Goal: Communication & Community: Answer question/provide support

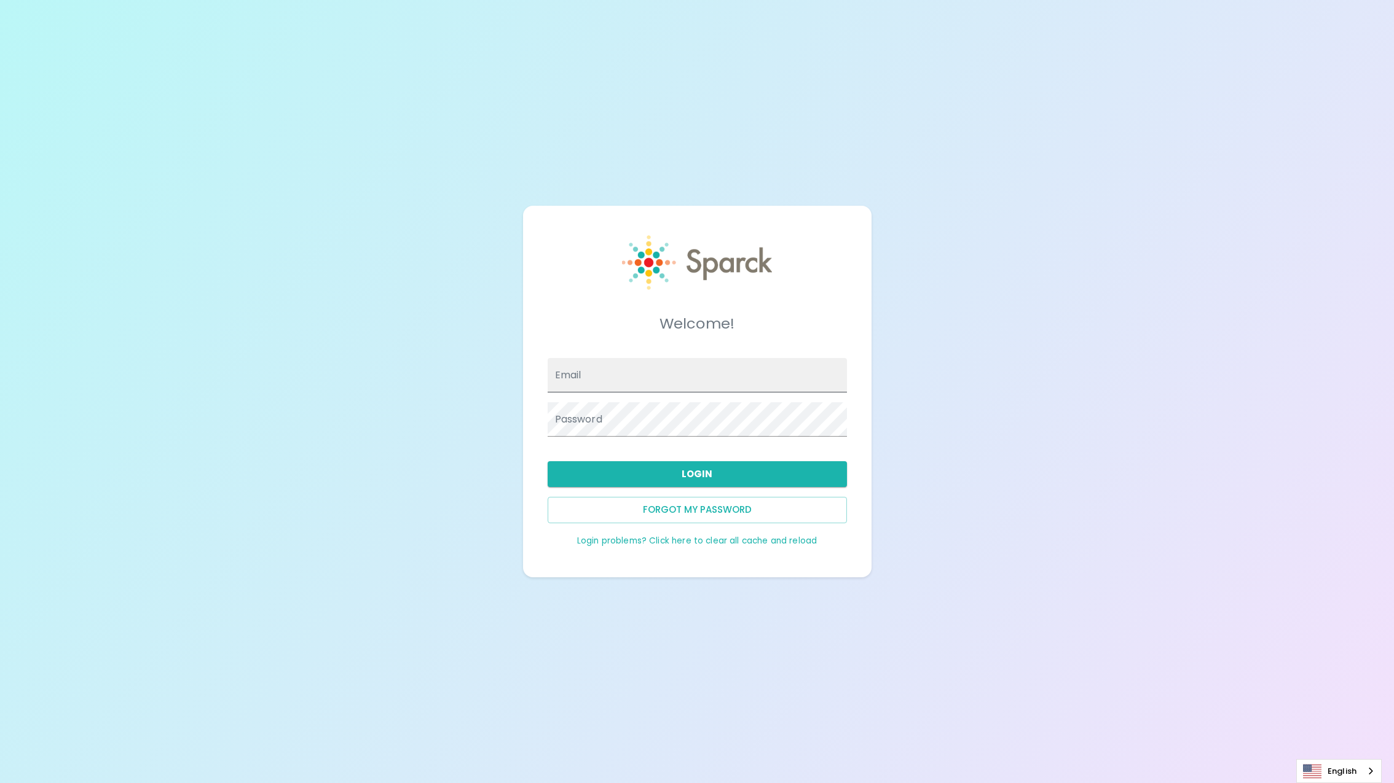
click at [597, 375] on input "Email" at bounding box center [696, 375] width 299 height 34
type input "[EMAIL_ADDRESS][DOMAIN_NAME]"
click at [702, 476] on button "Login" at bounding box center [696, 474] width 299 height 26
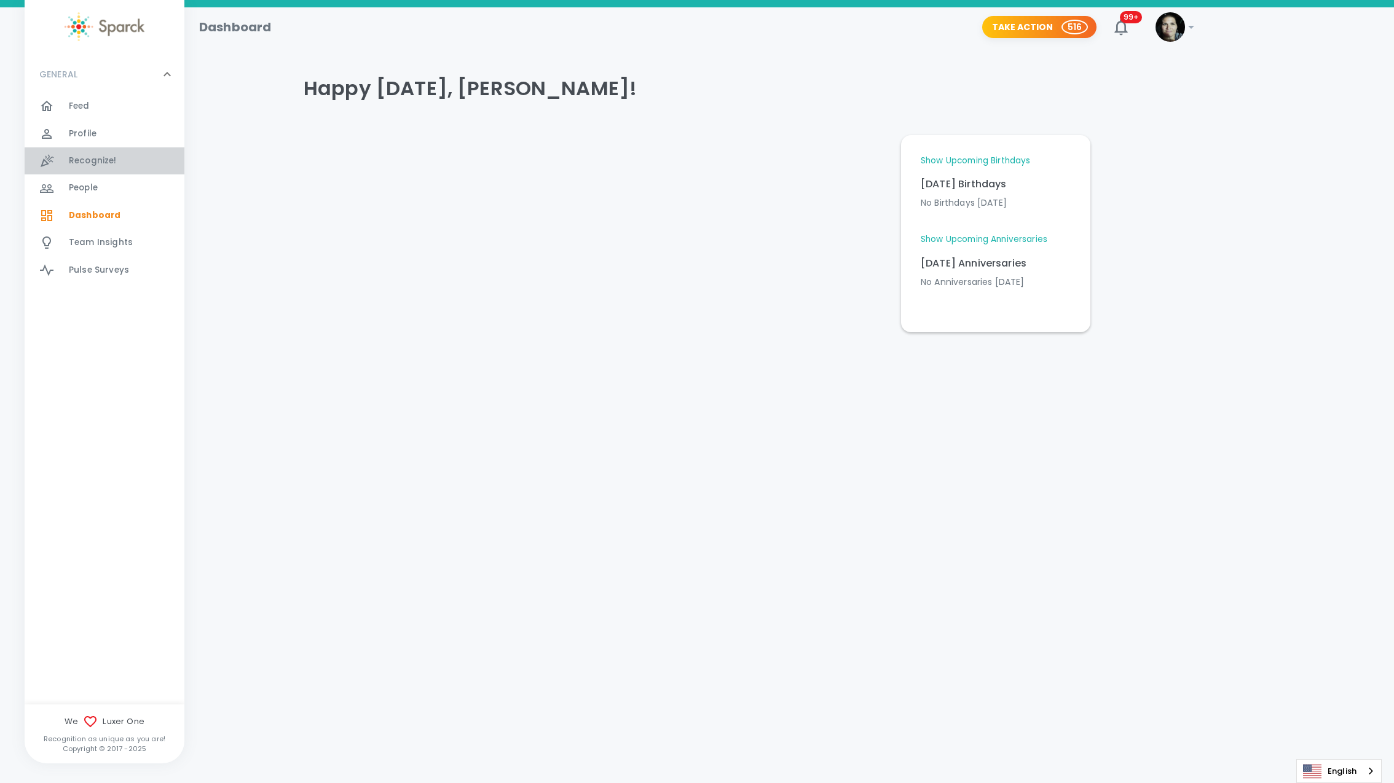
click at [100, 165] on span "Recognize!" at bounding box center [93, 161] width 48 height 12
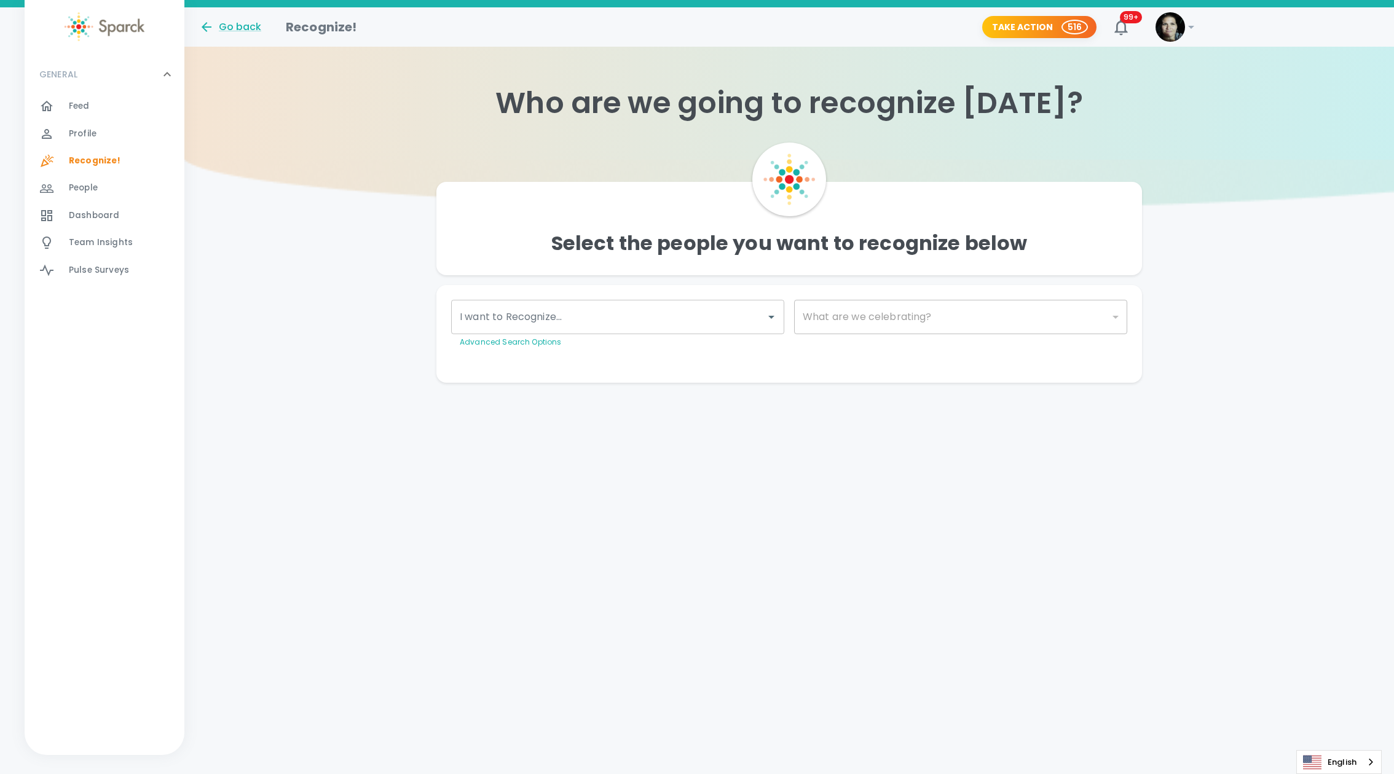
click at [595, 312] on input "I want to Recognize..." at bounding box center [609, 316] width 304 height 23
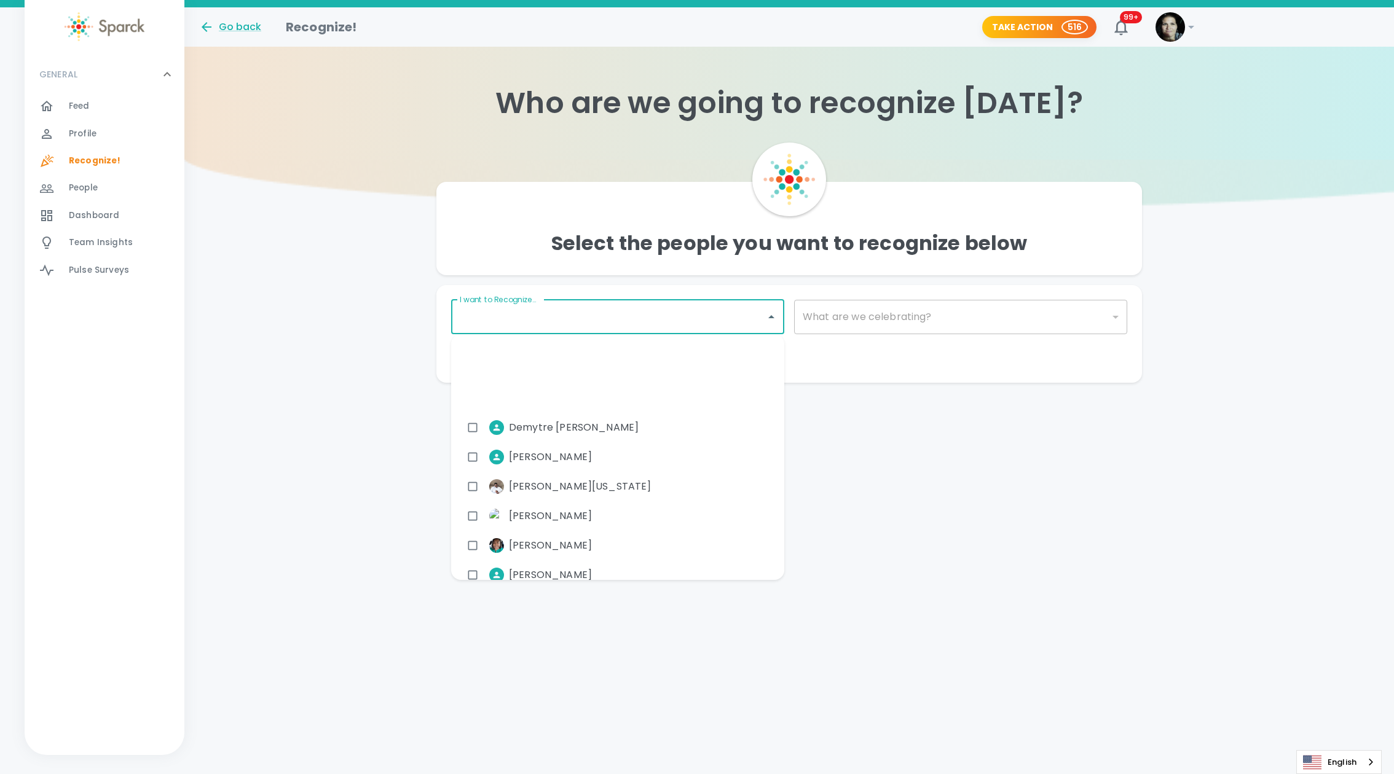
scroll to position [1971, 0]
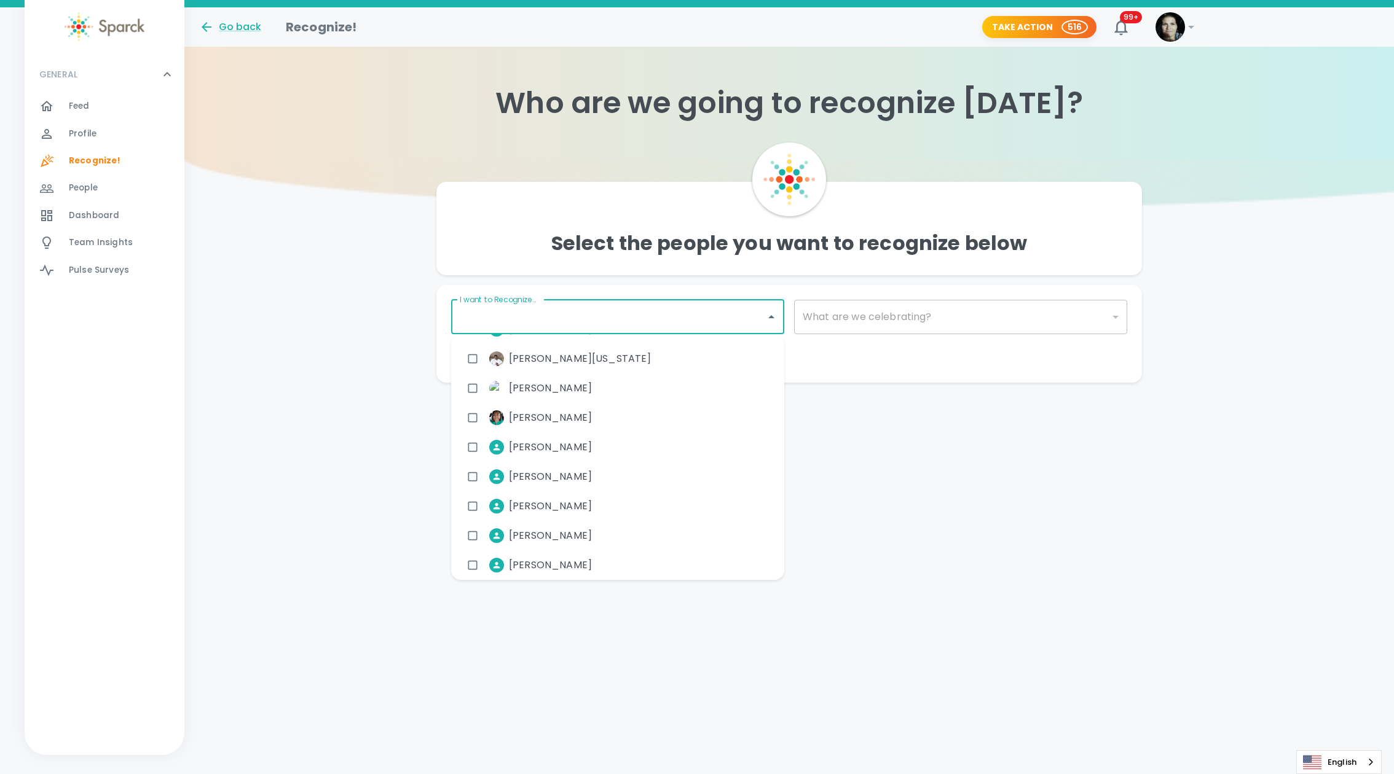
click at [495, 299] on label "I want to Recognize..." at bounding box center [498, 299] width 77 height 10
click at [495, 305] on input "I want to Recognize..." at bounding box center [609, 316] width 304 height 23
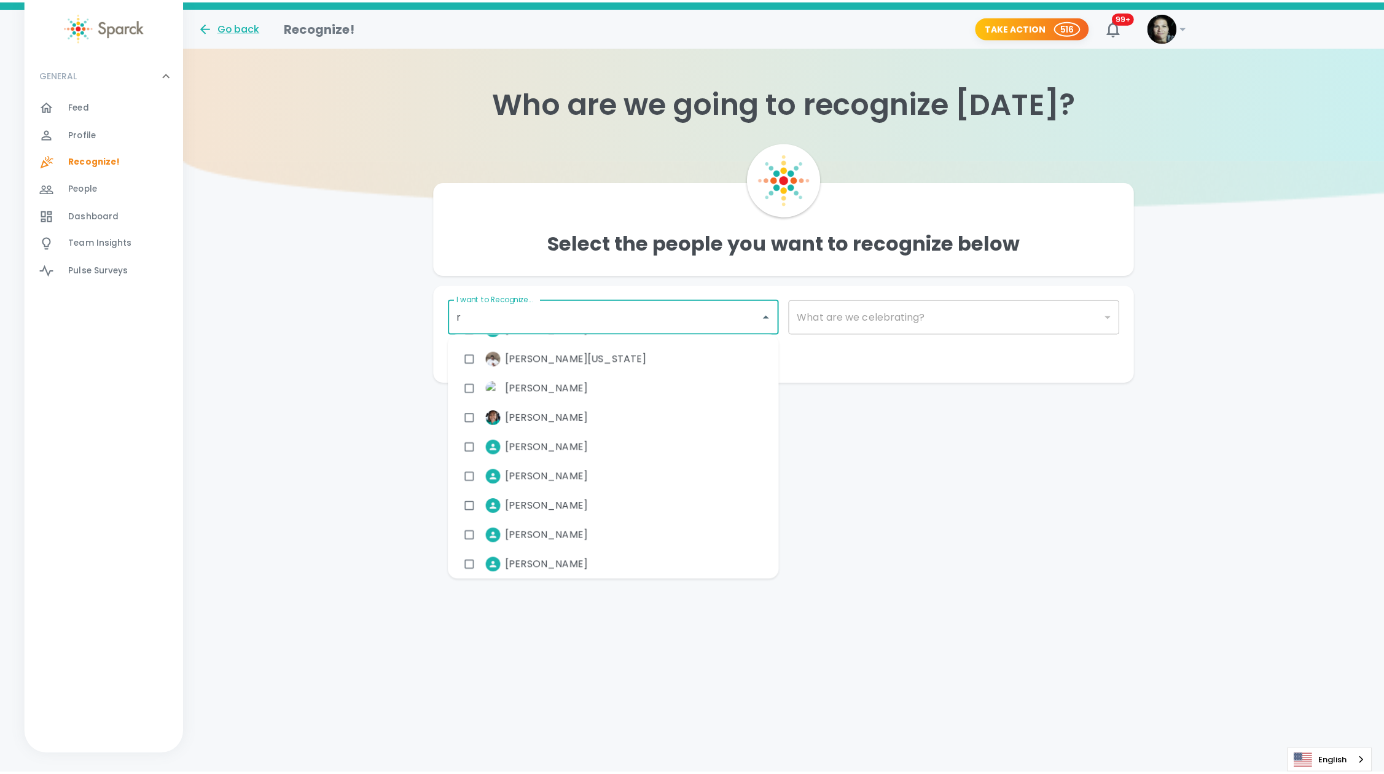
scroll to position [0, 0]
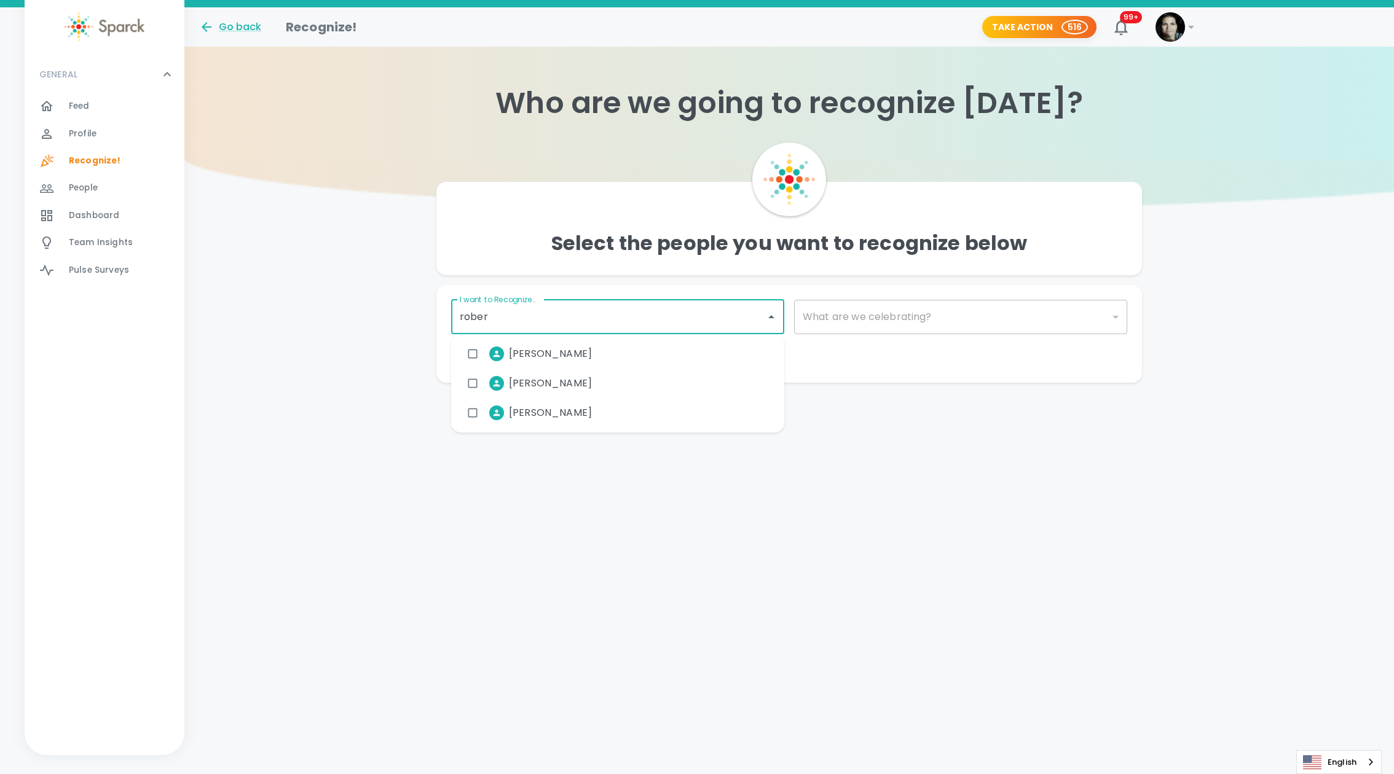
type input "[PERSON_NAME]"
click at [475, 355] on input "checkbox" at bounding box center [472, 353] width 23 height 23
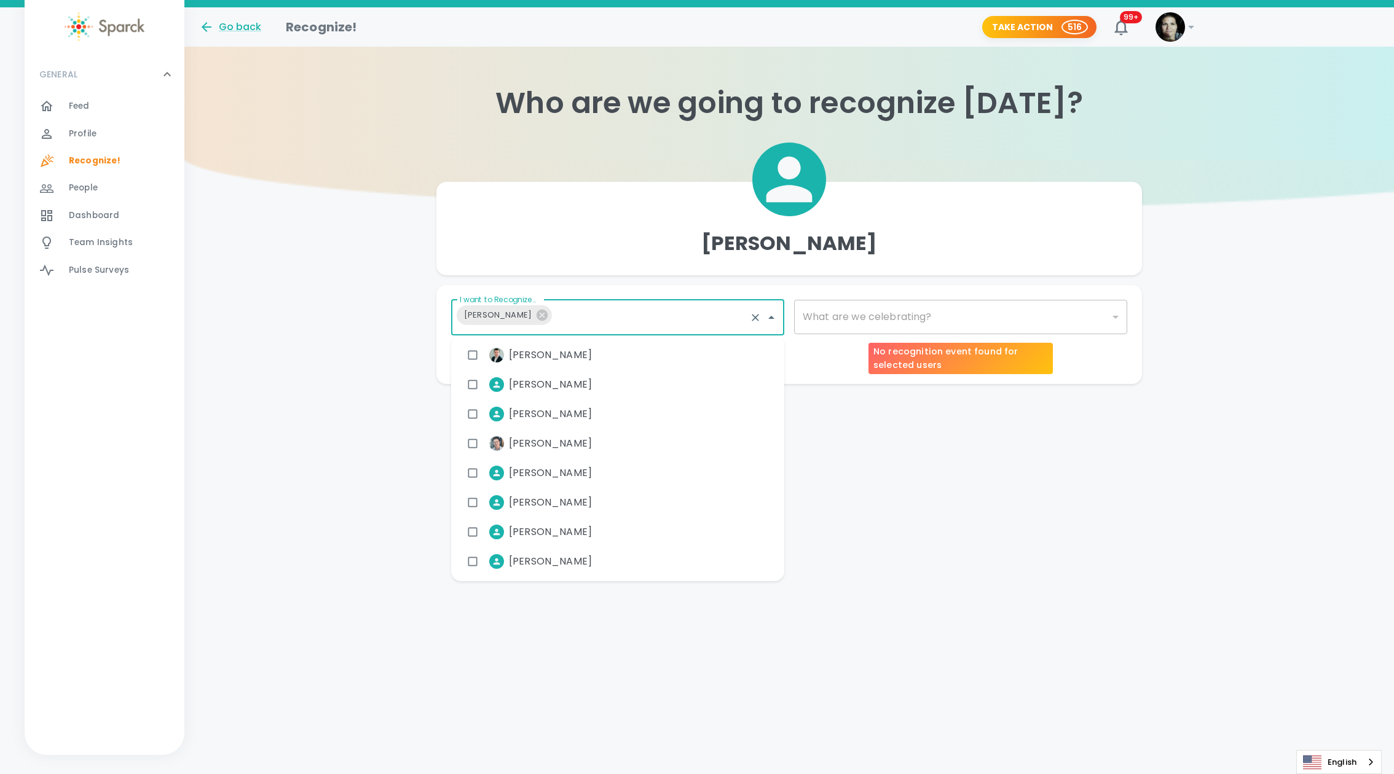
click at [890, 326] on div "​" at bounding box center [960, 317] width 333 height 34
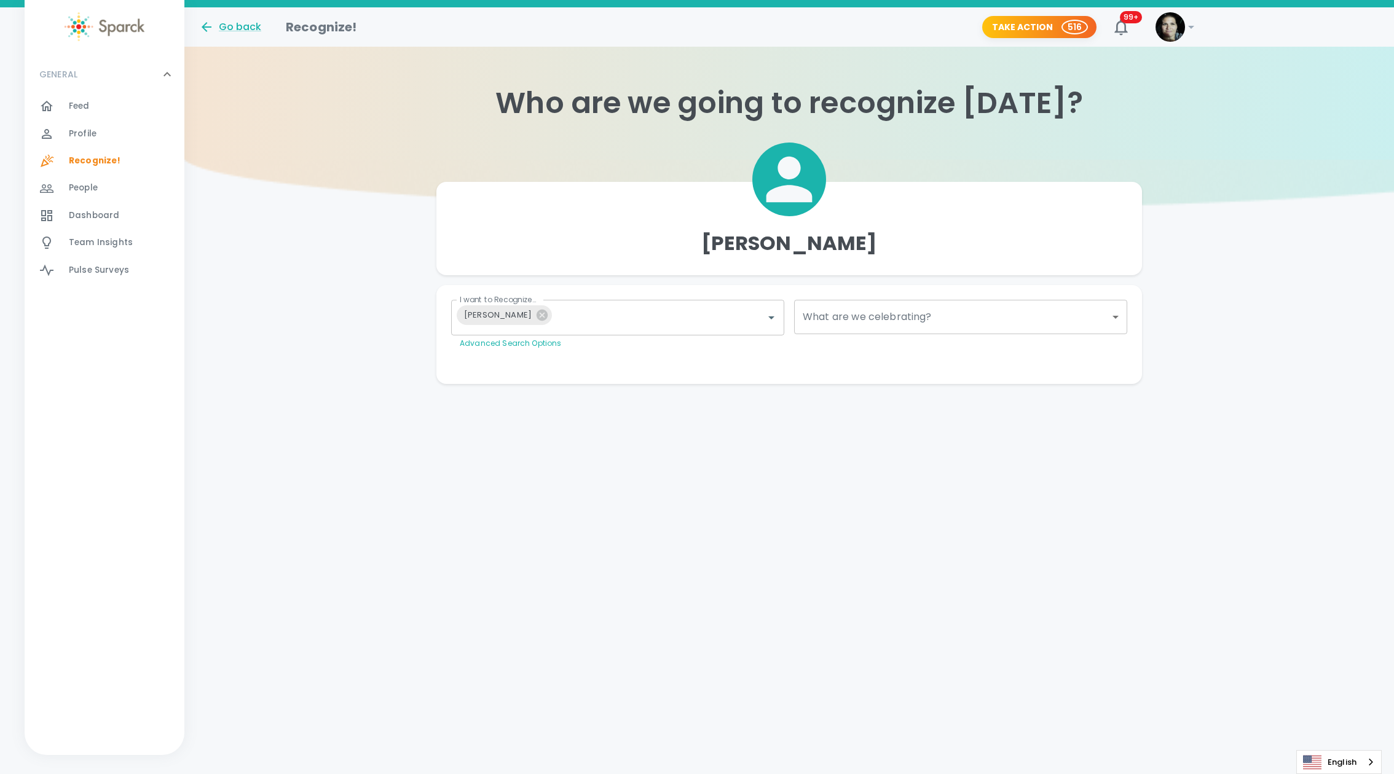
click at [926, 318] on body "Skip Navigation Go back Recognize! Take Action 516 99+ ! GENERAL 0 Feed 0 Profi…" at bounding box center [697, 216] width 1394 height 433
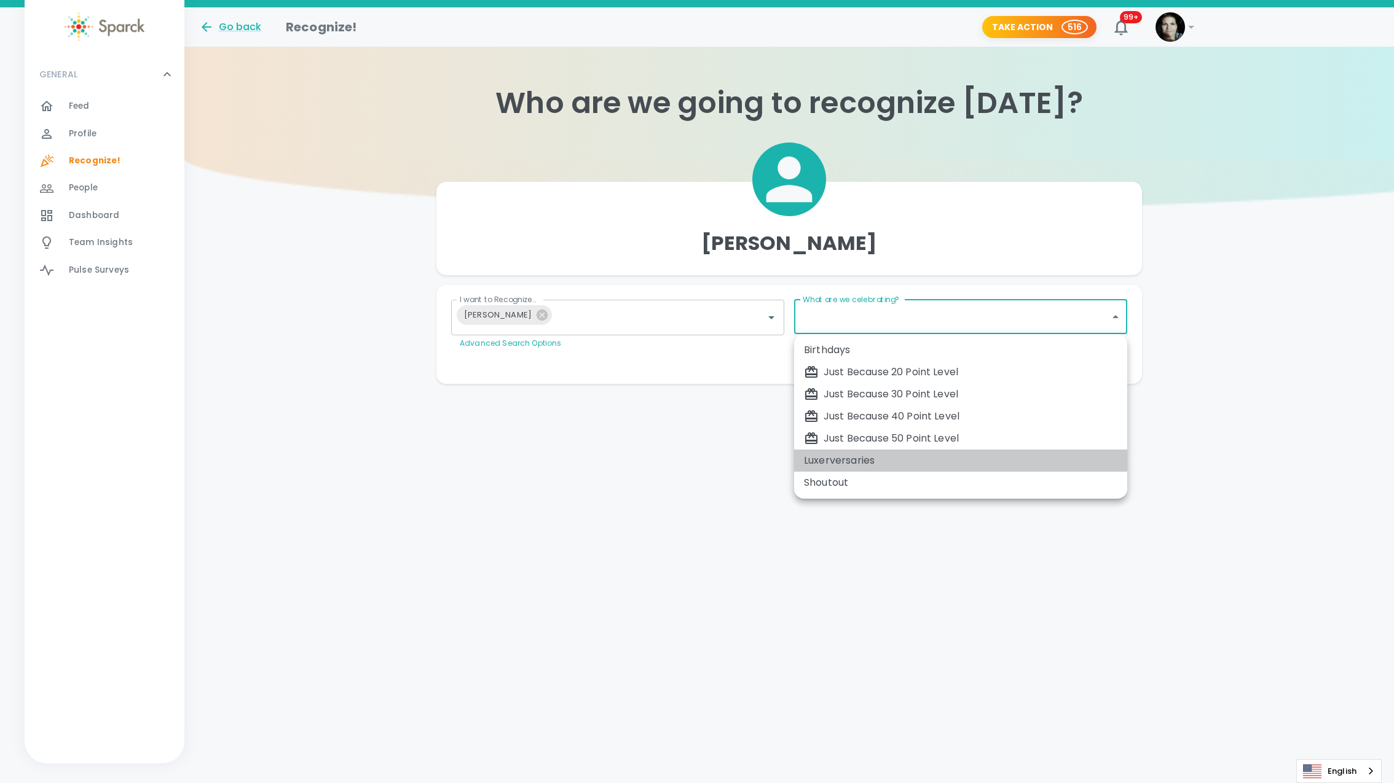
click at [844, 462] on div "Luxerversaries" at bounding box center [960, 460] width 313 height 15
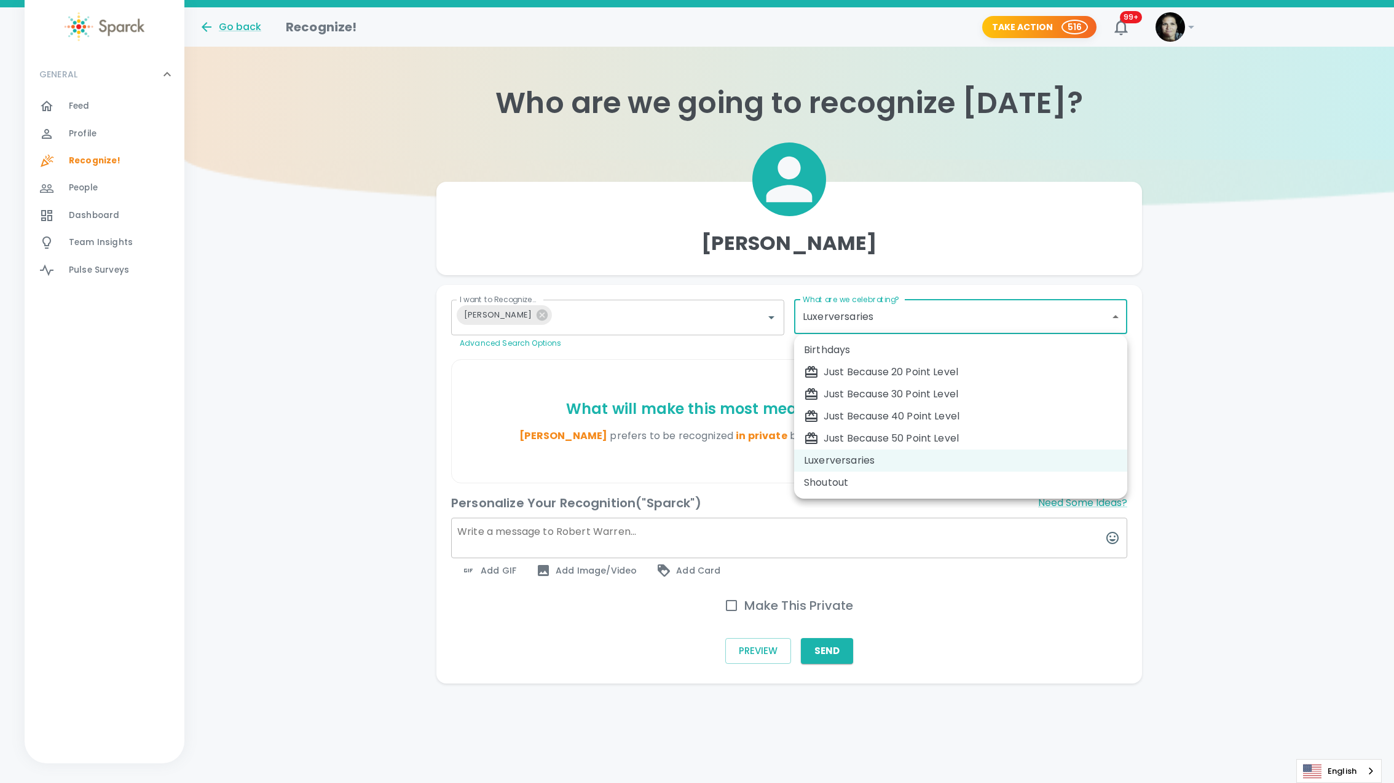
click at [864, 328] on body "Skip Navigation Go back Recognize! Take Action 516 99+ ! GENERAL 0 Feed 0 Profi…" at bounding box center [697, 366] width 1394 height 733
click at [914, 417] on div "Just Because 40 Point Level" at bounding box center [960, 416] width 313 height 15
type input "1703"
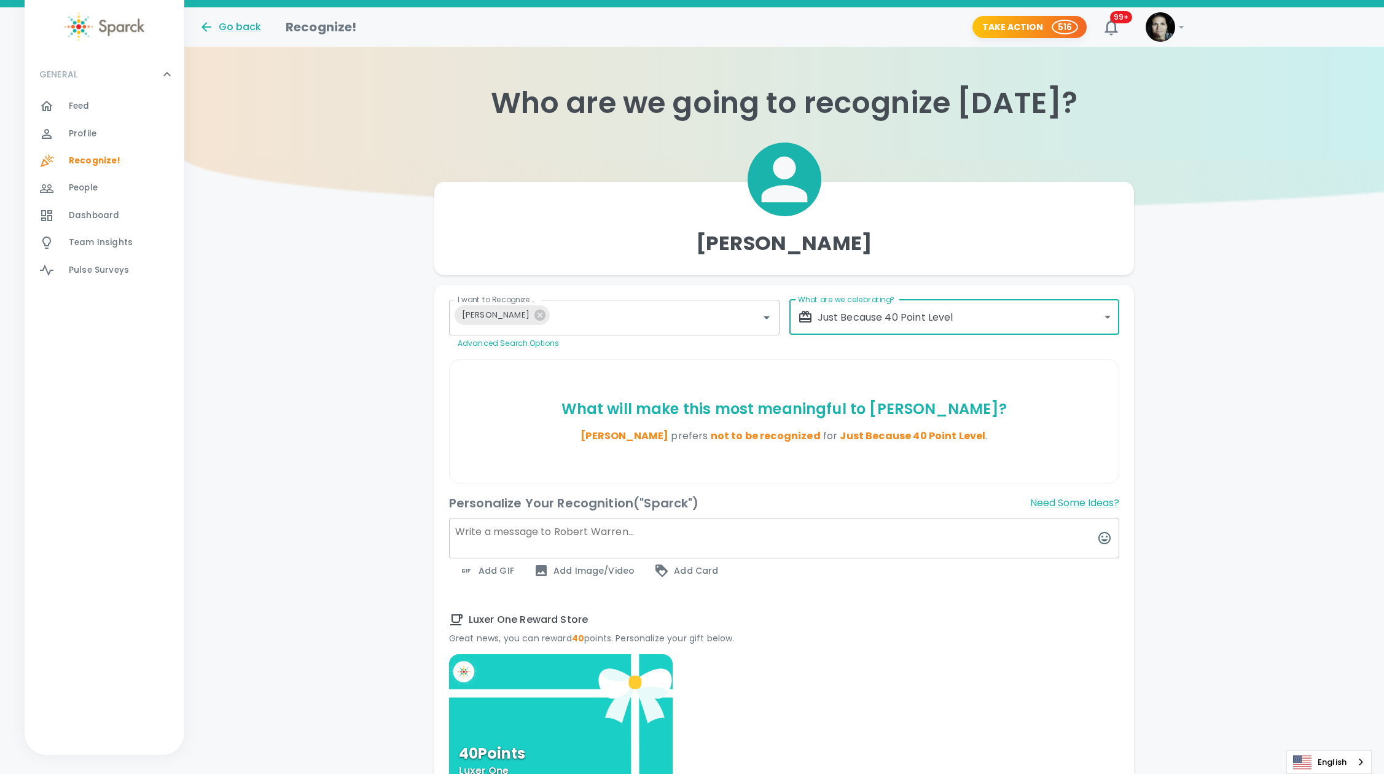
click at [506, 531] on textarea at bounding box center [784, 538] width 670 height 41
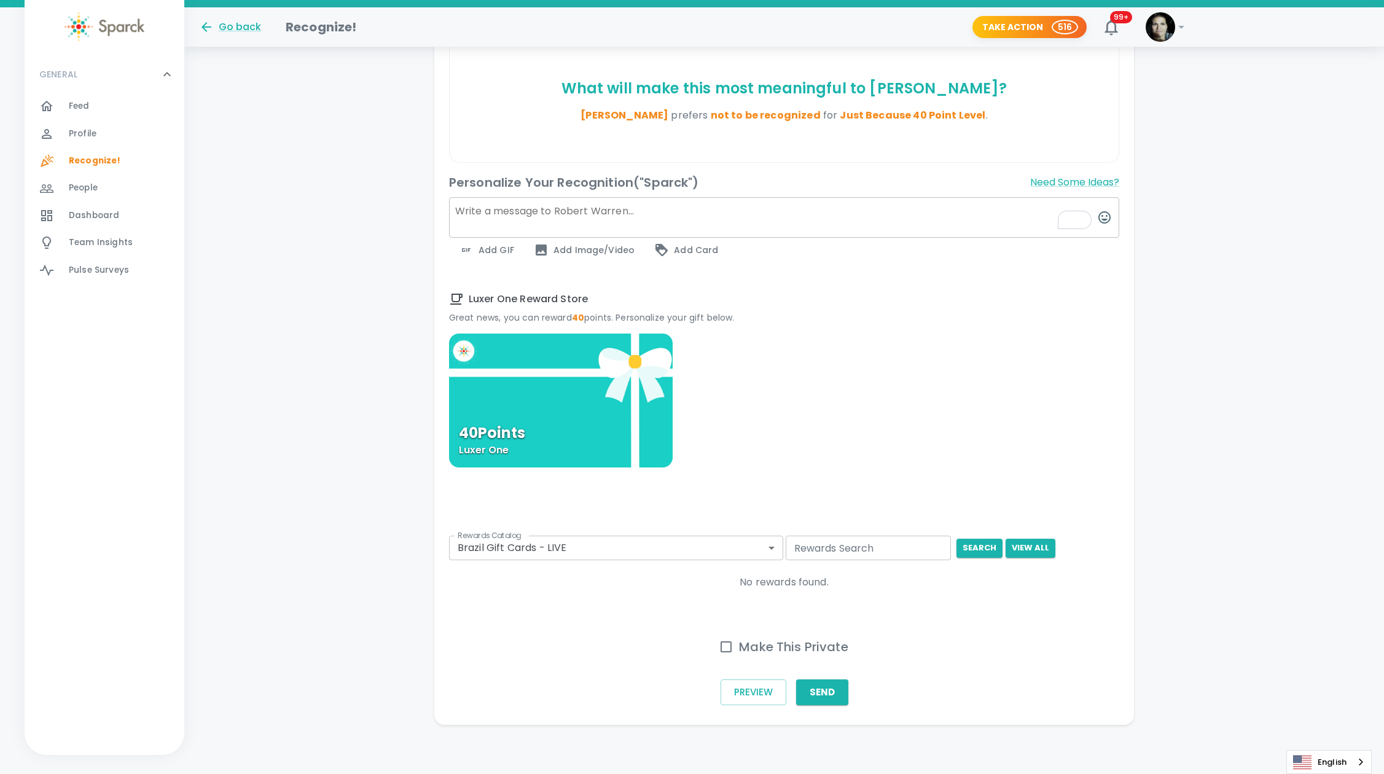
scroll to position [312, 0]
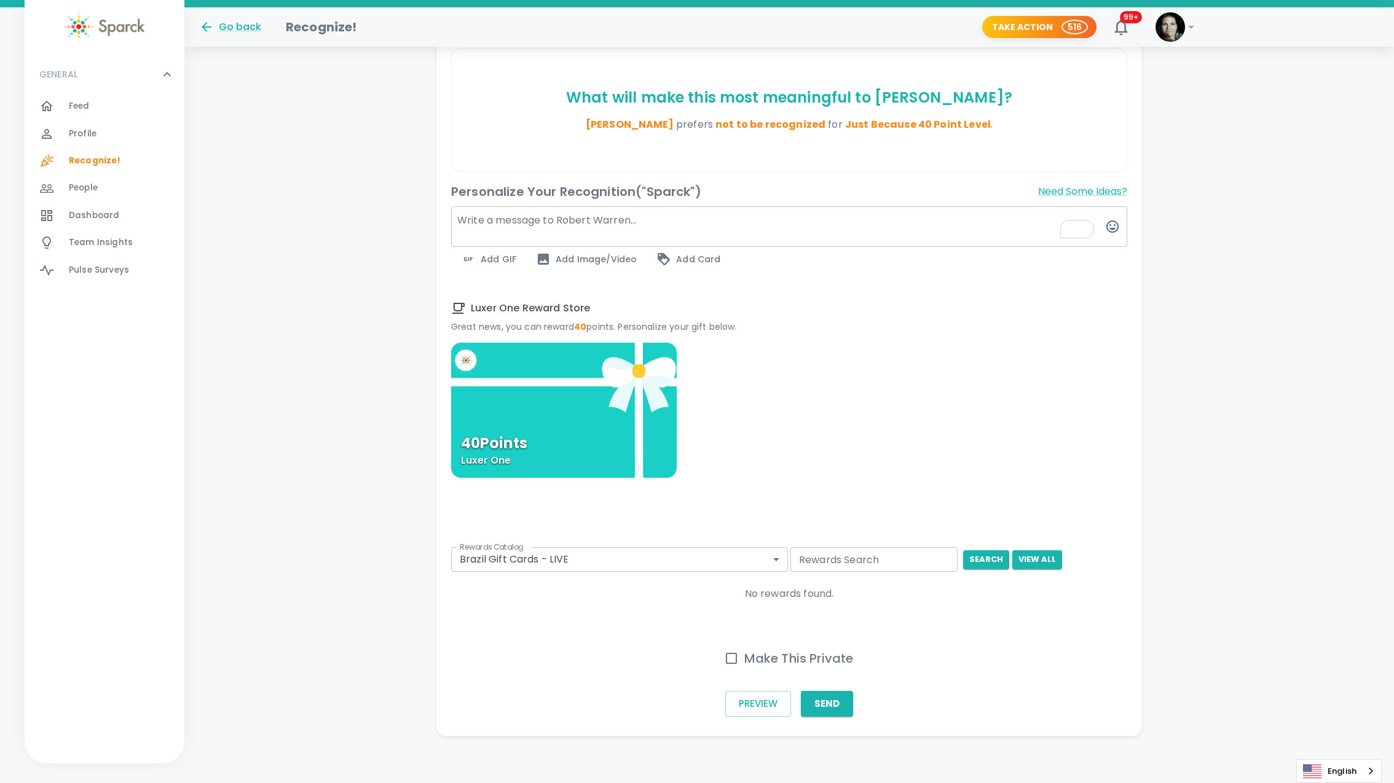
click at [622, 544] on body "Skip Navigation Go back Recognize! Take Action 516 99+ ! GENERAL 0 Feed 0 Profi…" at bounding box center [697, 236] width 1394 height 1097
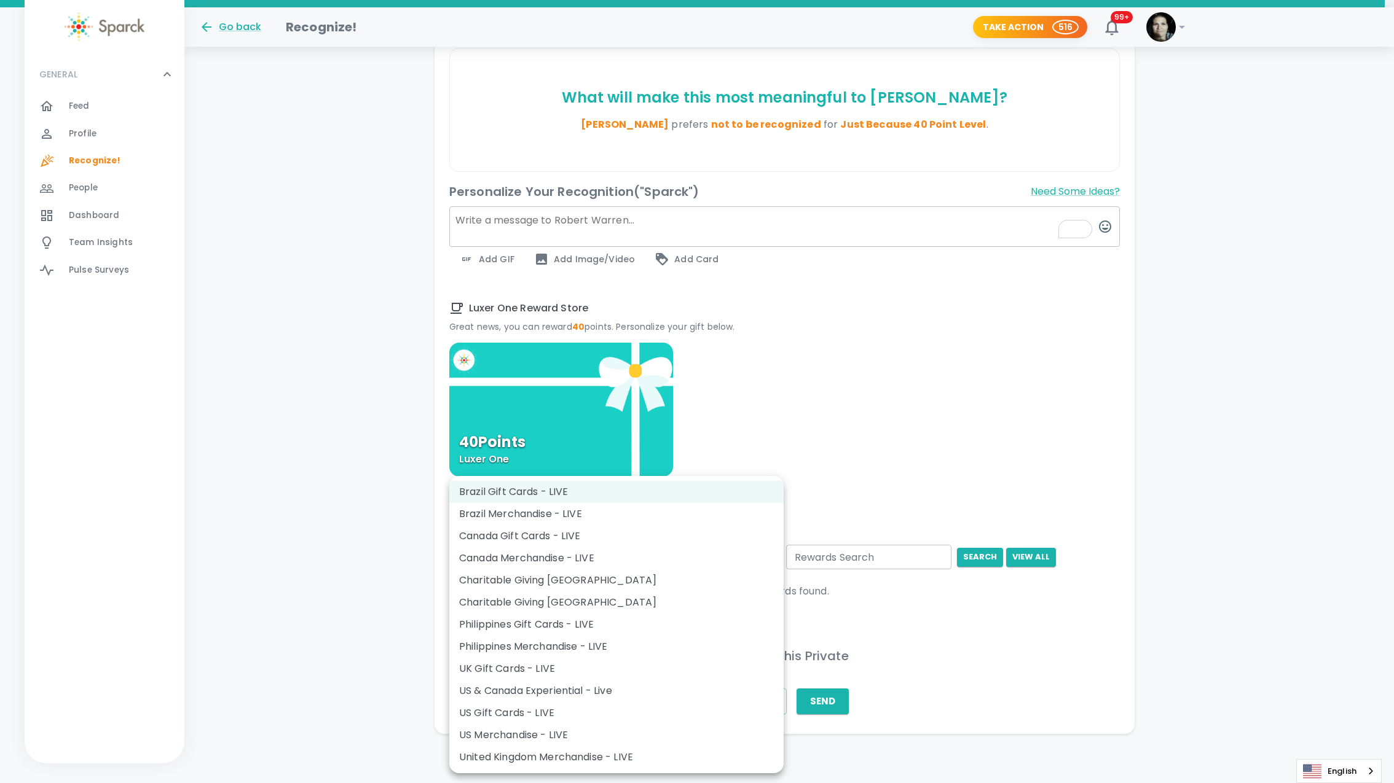
click at [874, 407] on div at bounding box center [697, 391] width 1394 height 783
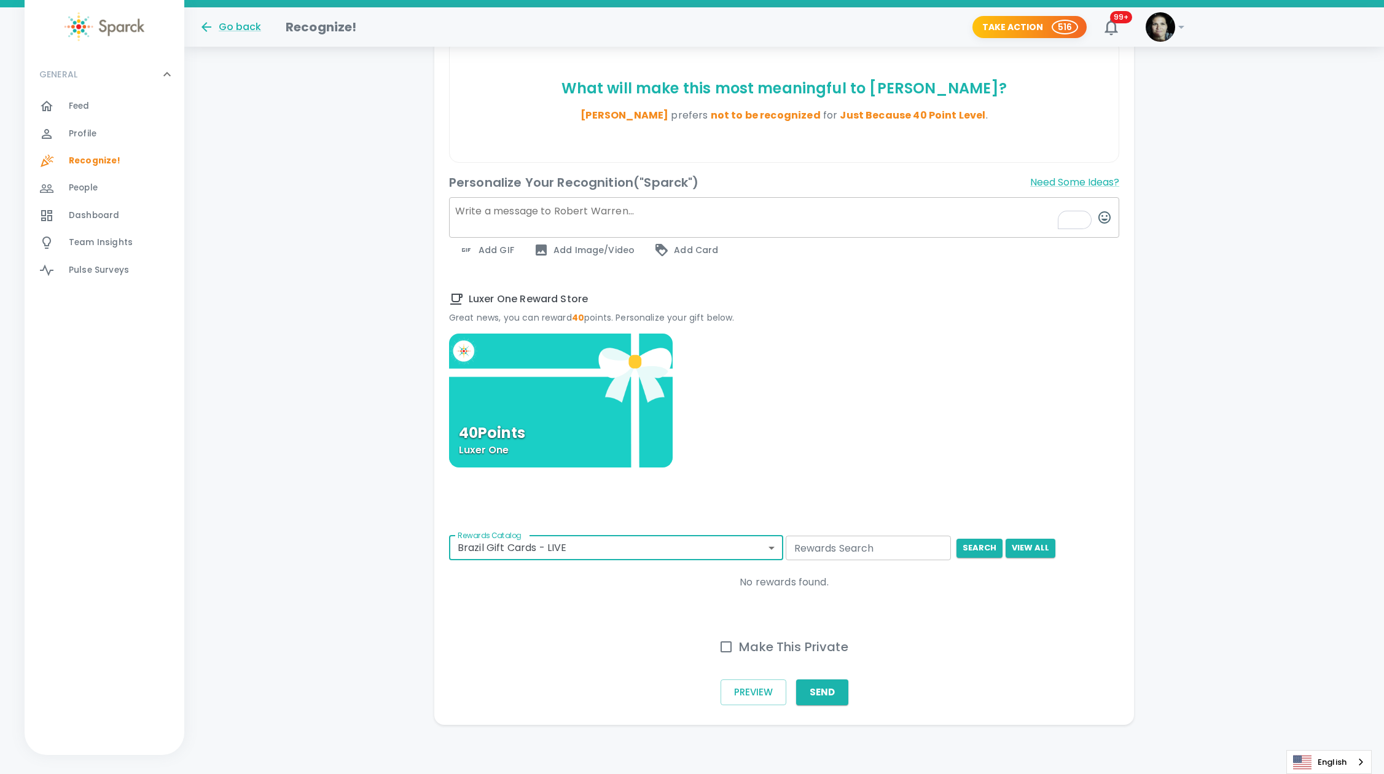
click at [621, 546] on body "Skip Navigation Go back Recognize! Take Action 516 99+ ! GENERAL 0 Feed 0 Profi…" at bounding box center [692, 226] width 1384 height 1095
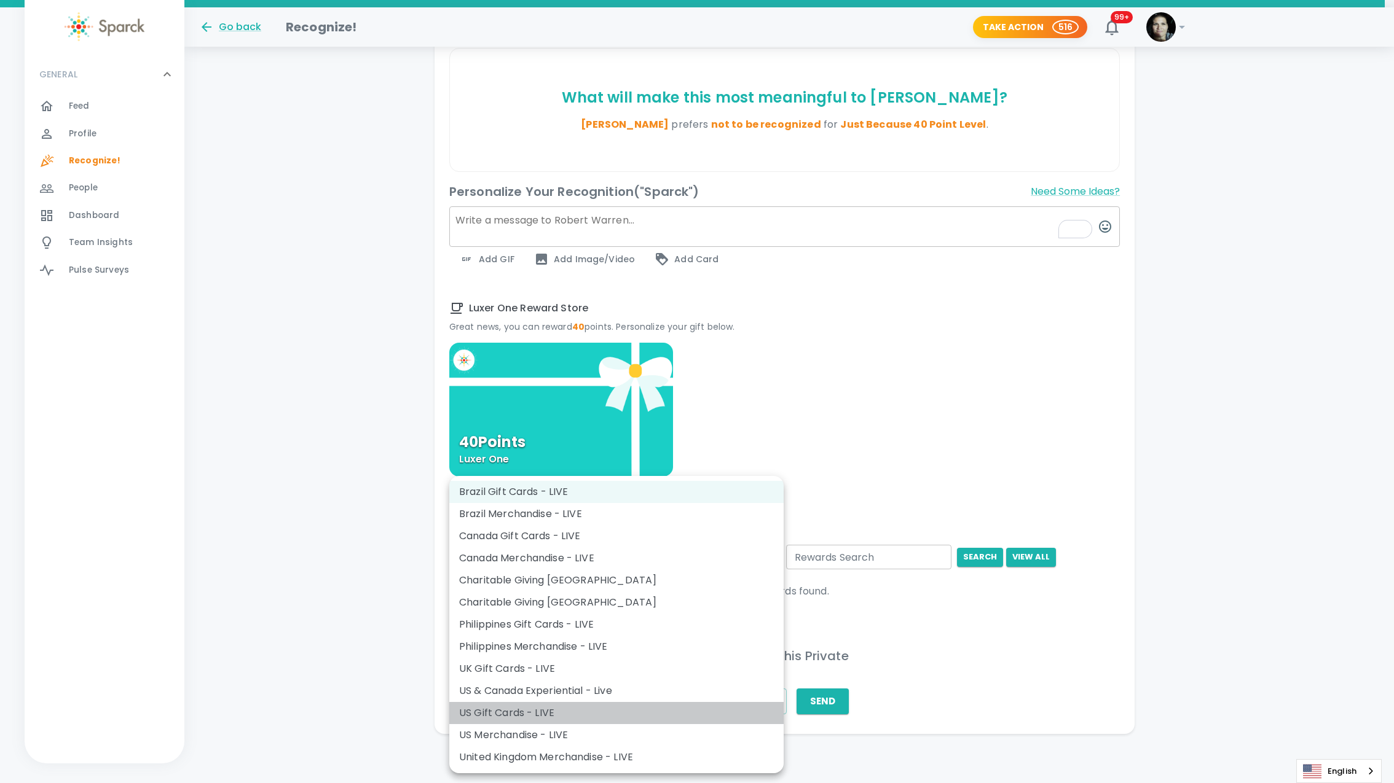
click at [571, 712] on li "US Gift Cards - LIVE" at bounding box center [616, 713] width 334 height 22
type input "877"
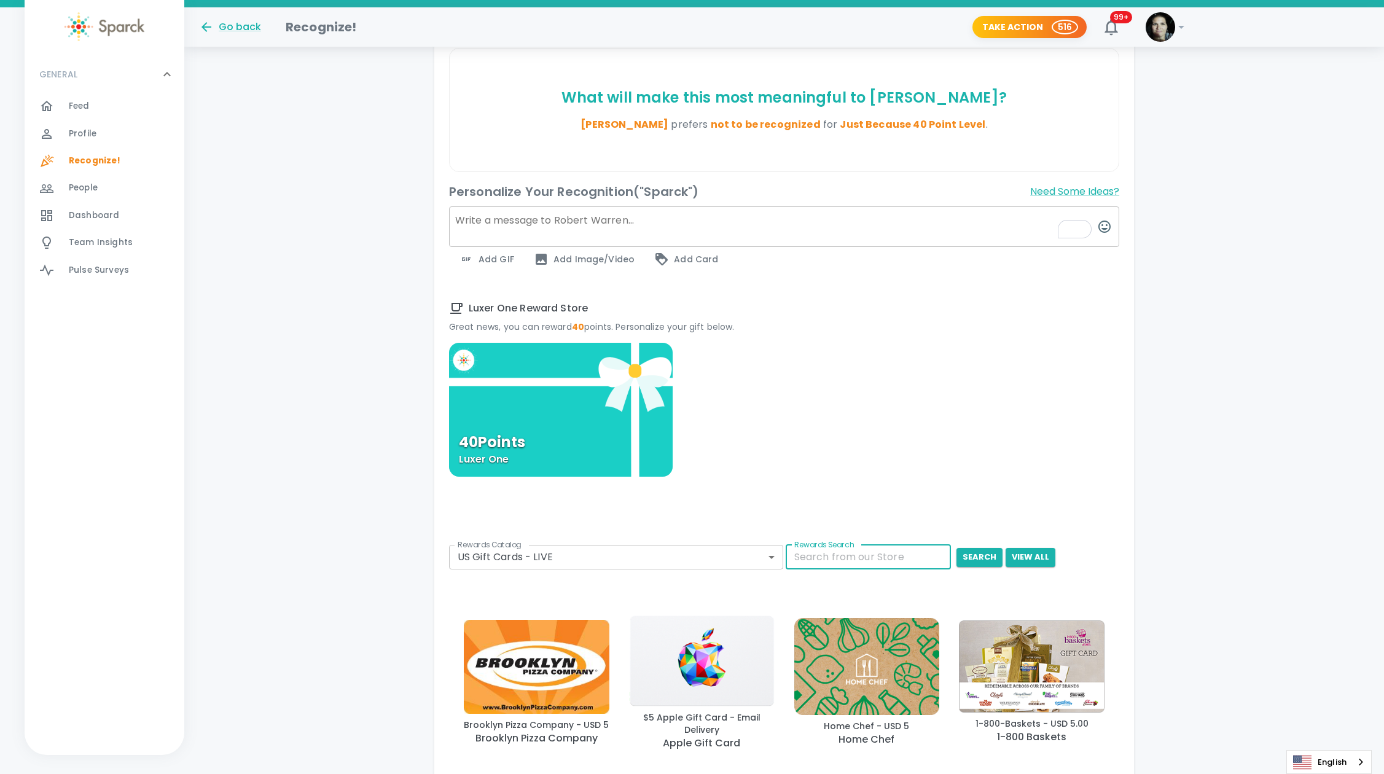
click at [850, 557] on input "Rewards Search" at bounding box center [869, 557] width 166 height 25
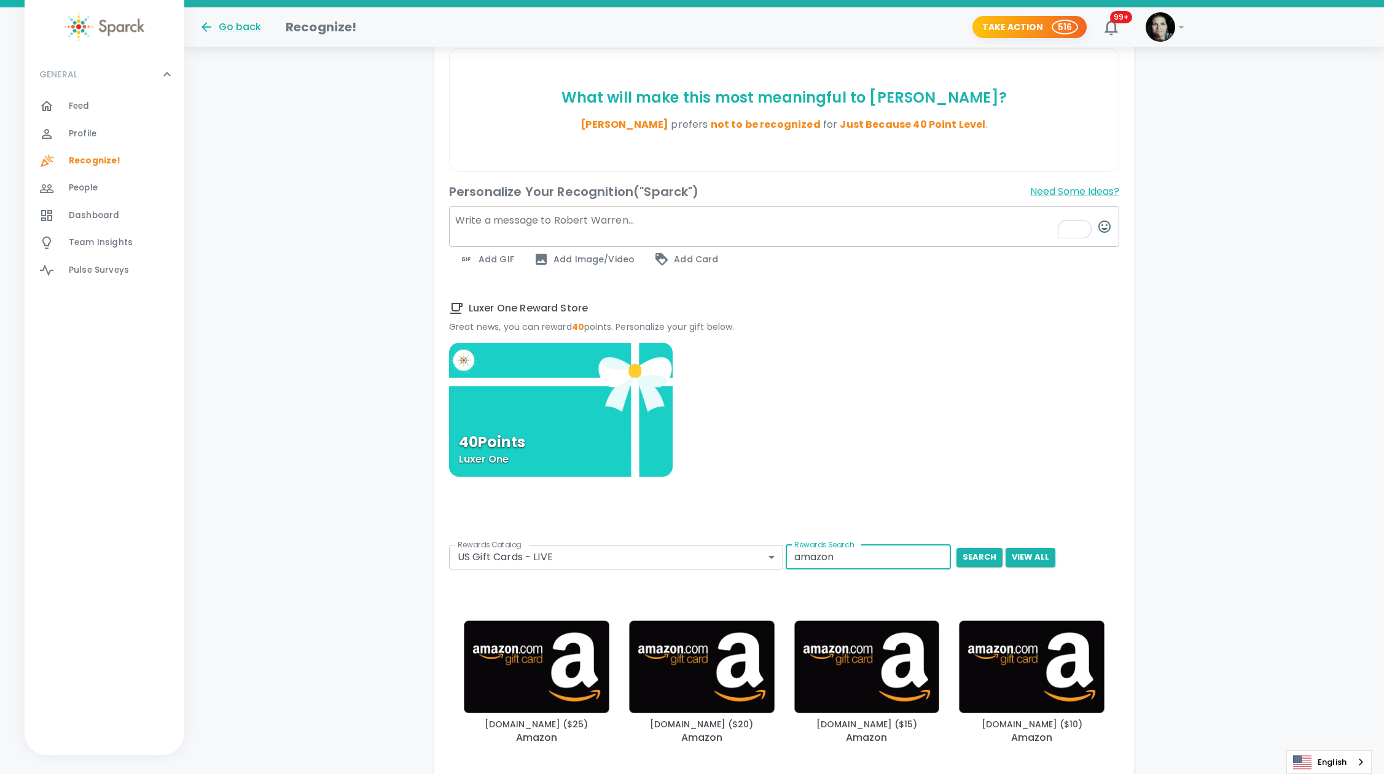
type input "amazon"
click at [557, 649] on img "button" at bounding box center [537, 667] width 146 height 93
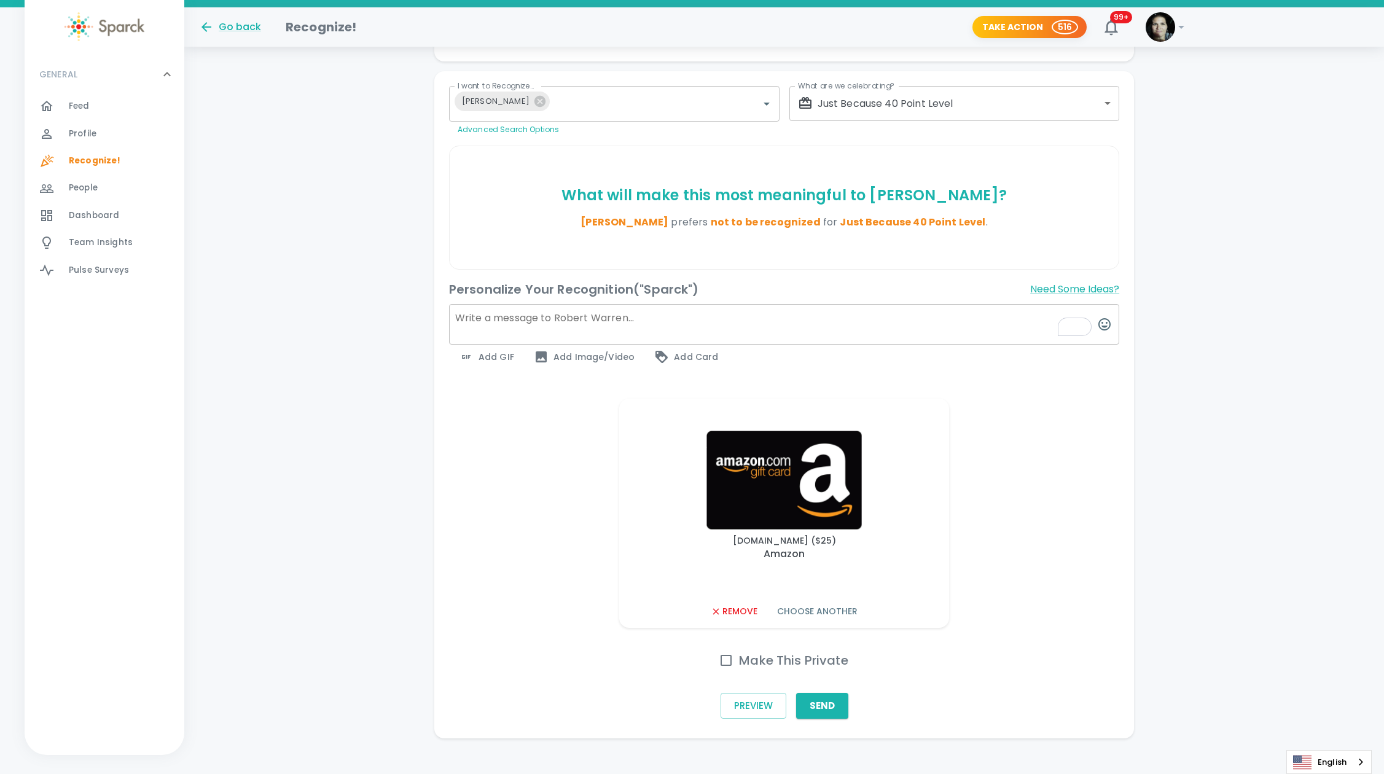
scroll to position [227, 0]
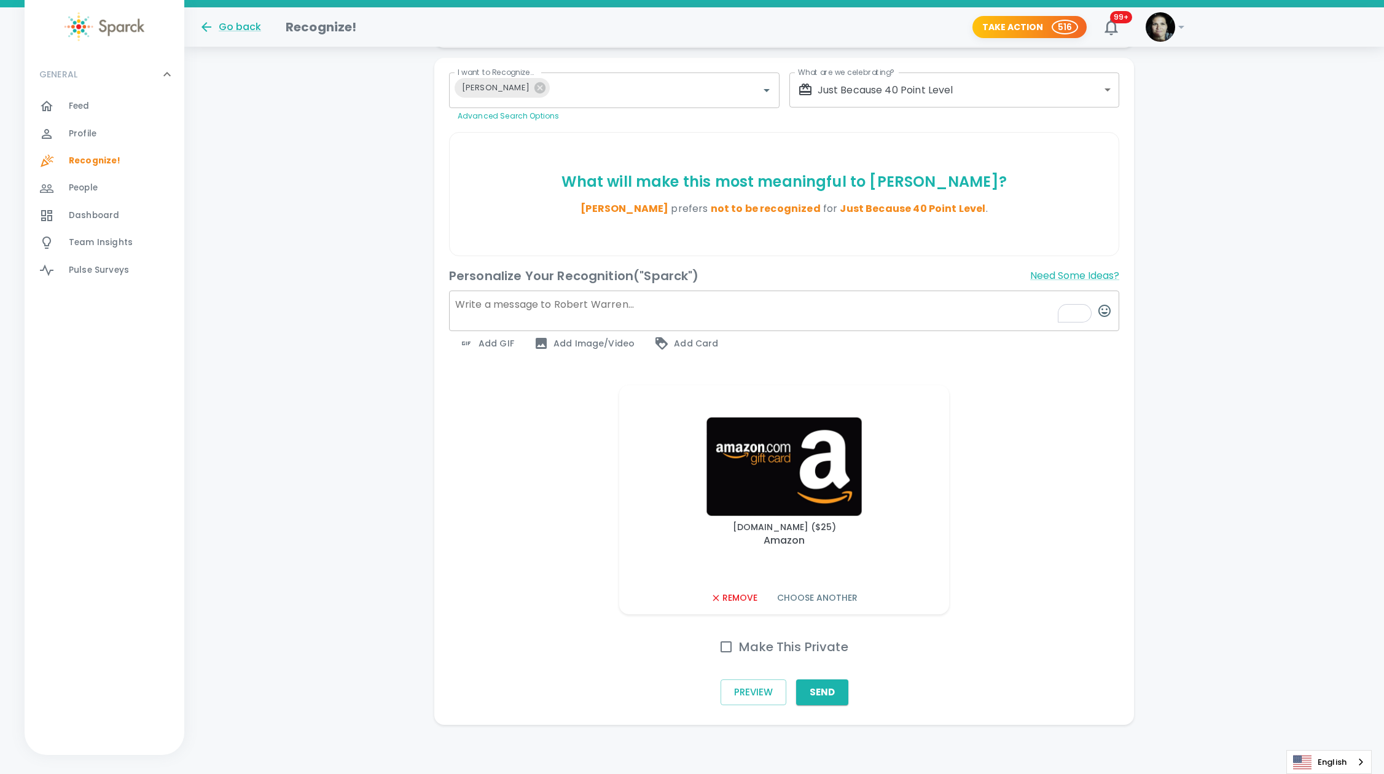
click at [522, 291] on textarea "To enrich screen reader interactions, please activate Accessibility in Grammarl…" at bounding box center [784, 311] width 670 height 41
paste textarea "Keep being awesome—we’d nominate you for ‘Employee of the Century,’ but HR says…"
type textarea "Keep being awesome—we’d nominate you for ‘Employee of the Century,’ but HR says…"
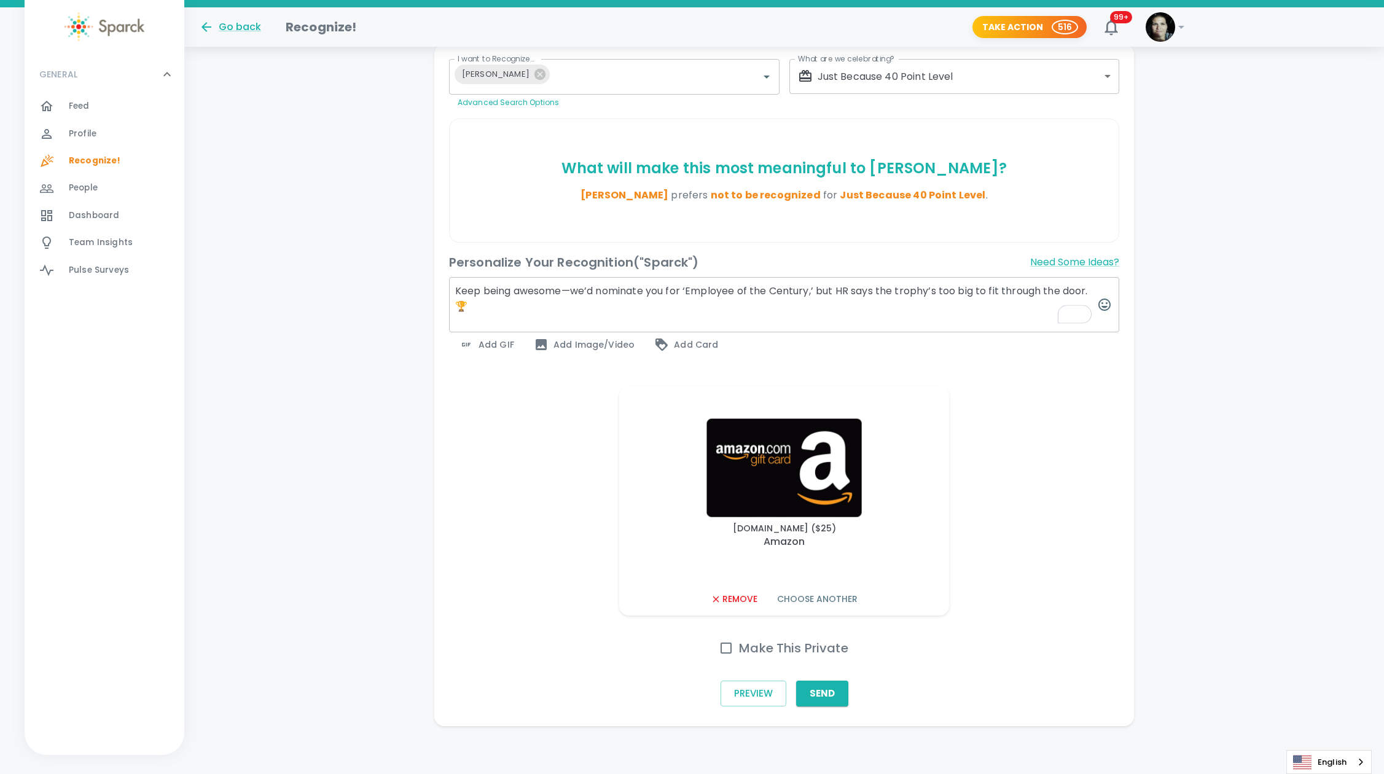
scroll to position [242, 0]
click at [820, 691] on button "Send" at bounding box center [822, 693] width 52 height 26
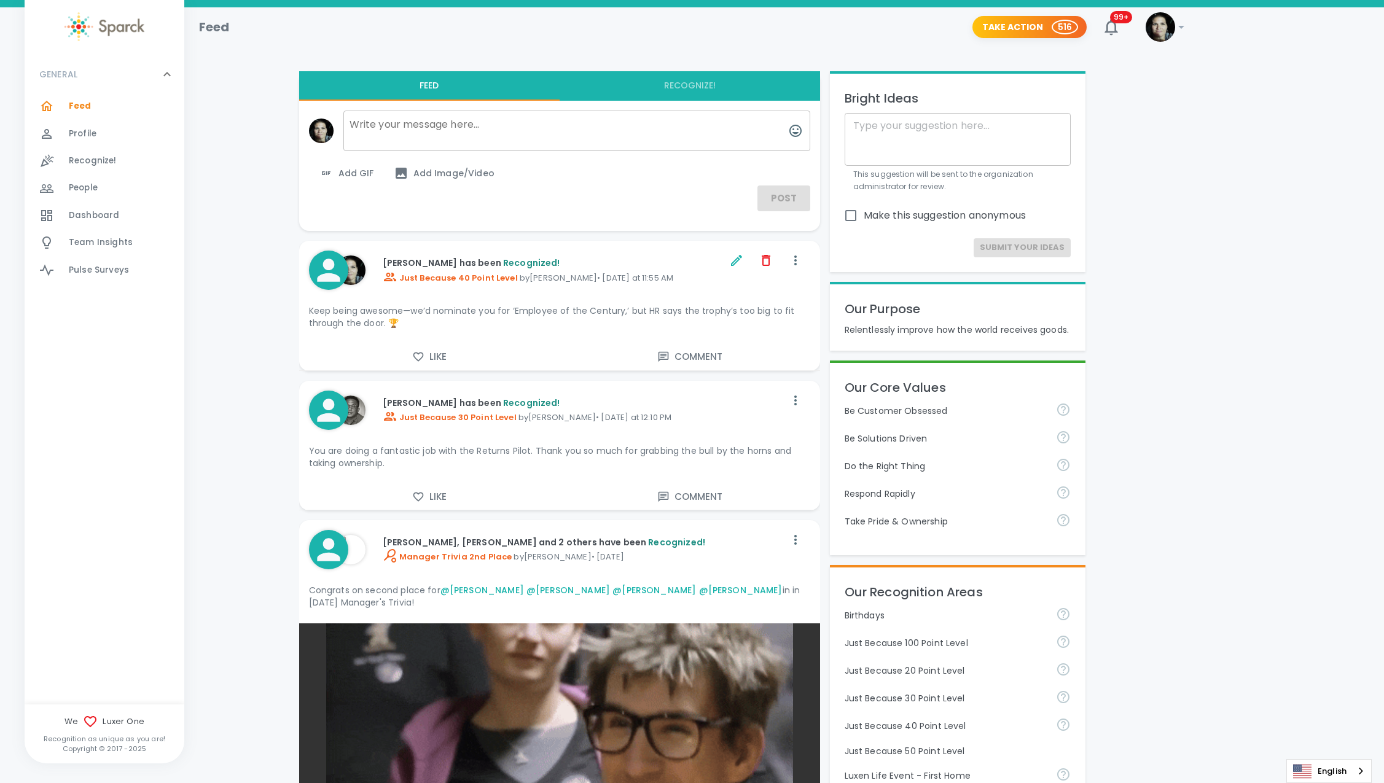
click at [684, 90] on button "Recognize!" at bounding box center [690, 85] width 261 height 29
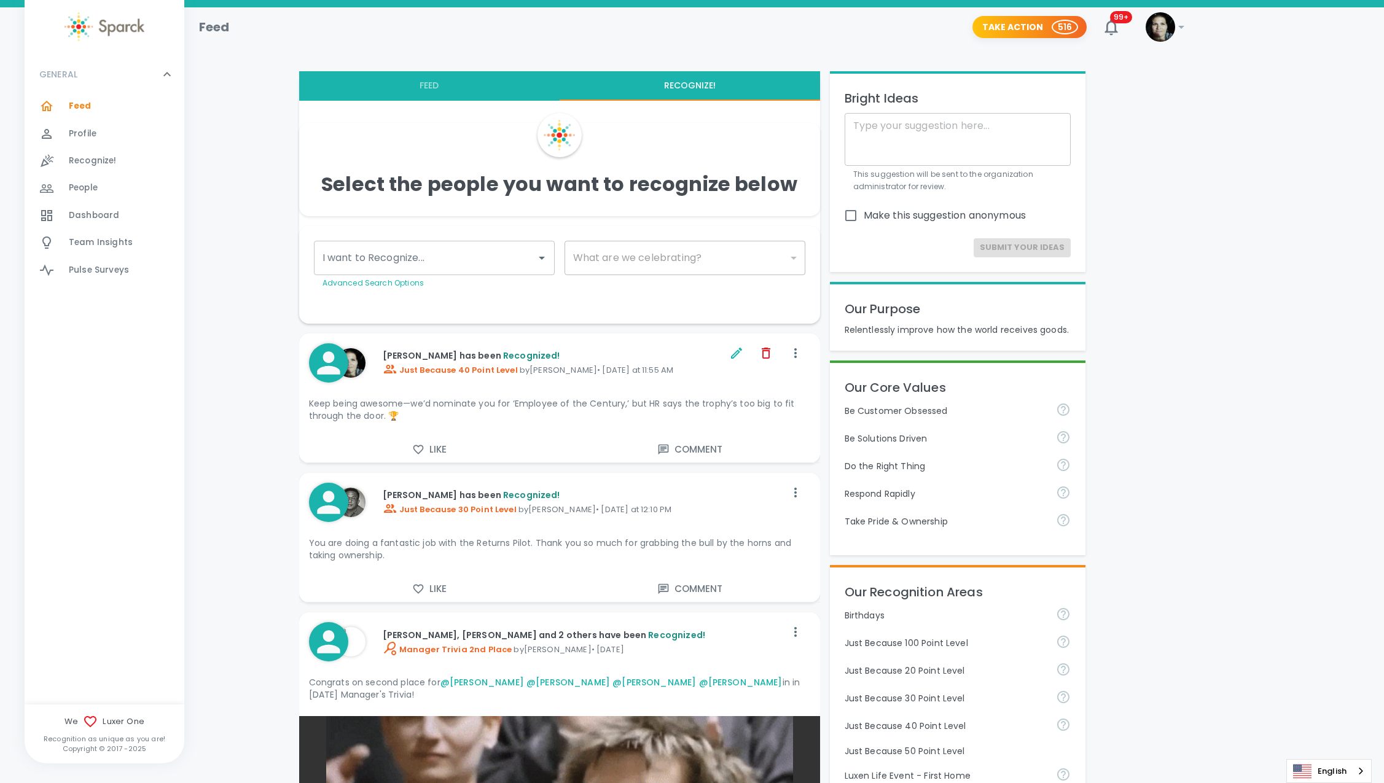
click at [413, 265] on input "I want to Recognize..." at bounding box center [425, 257] width 211 height 23
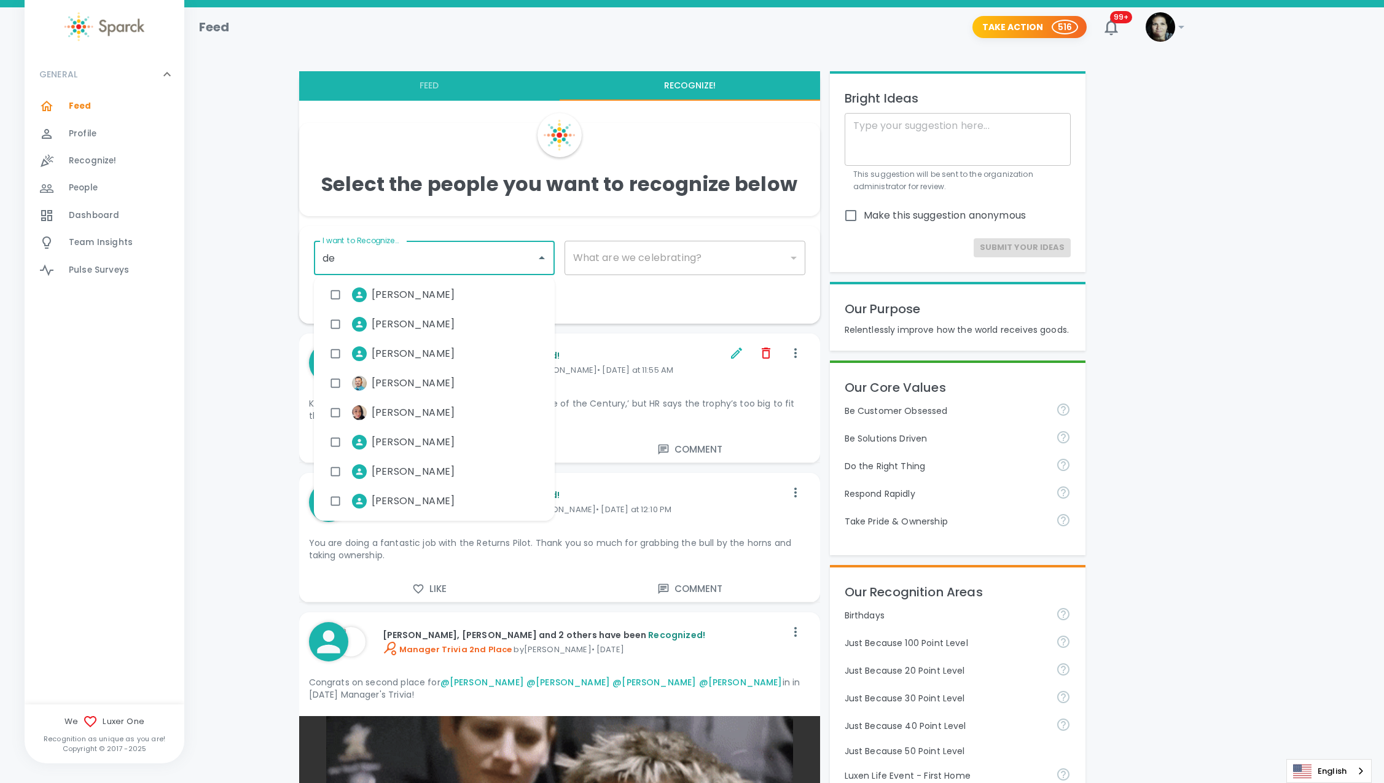
type input "dev"
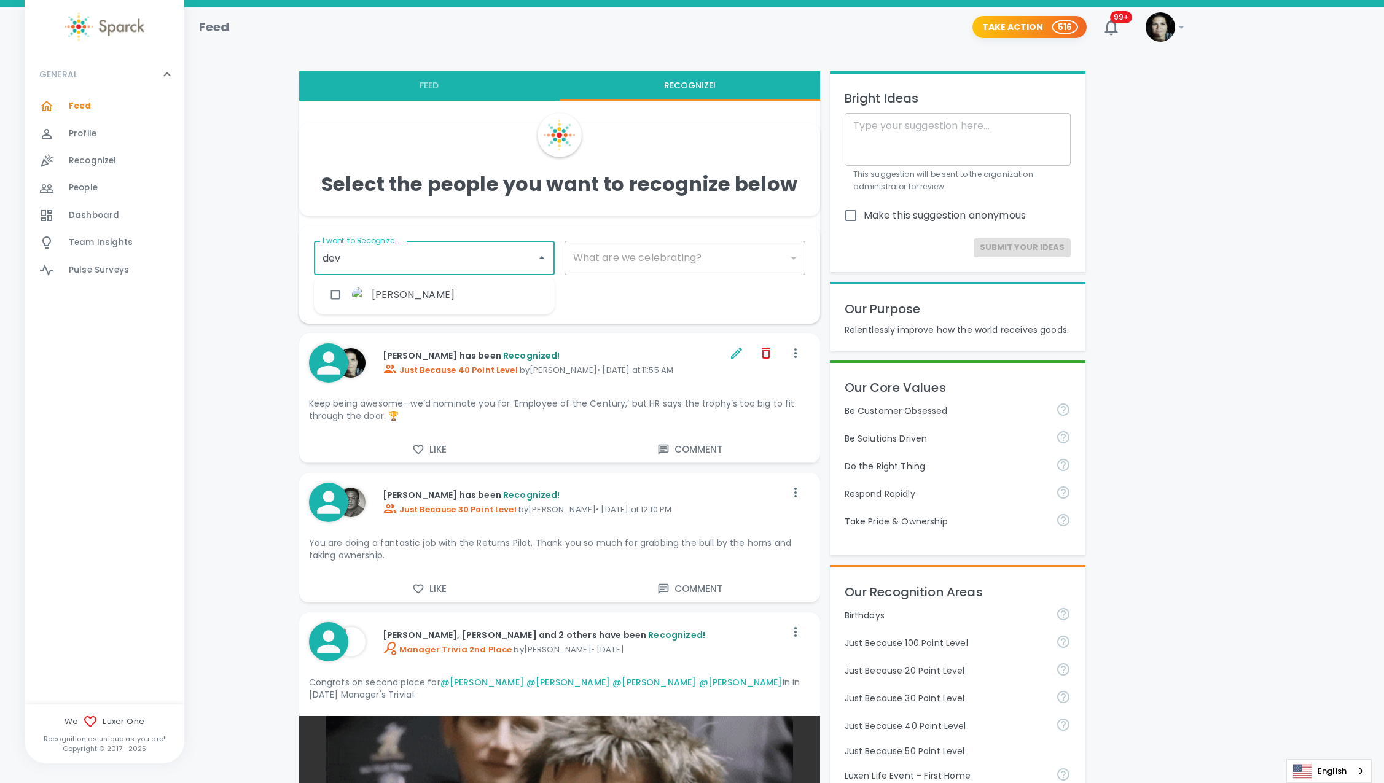
click at [332, 297] on input "checkbox" at bounding box center [335, 294] width 23 height 23
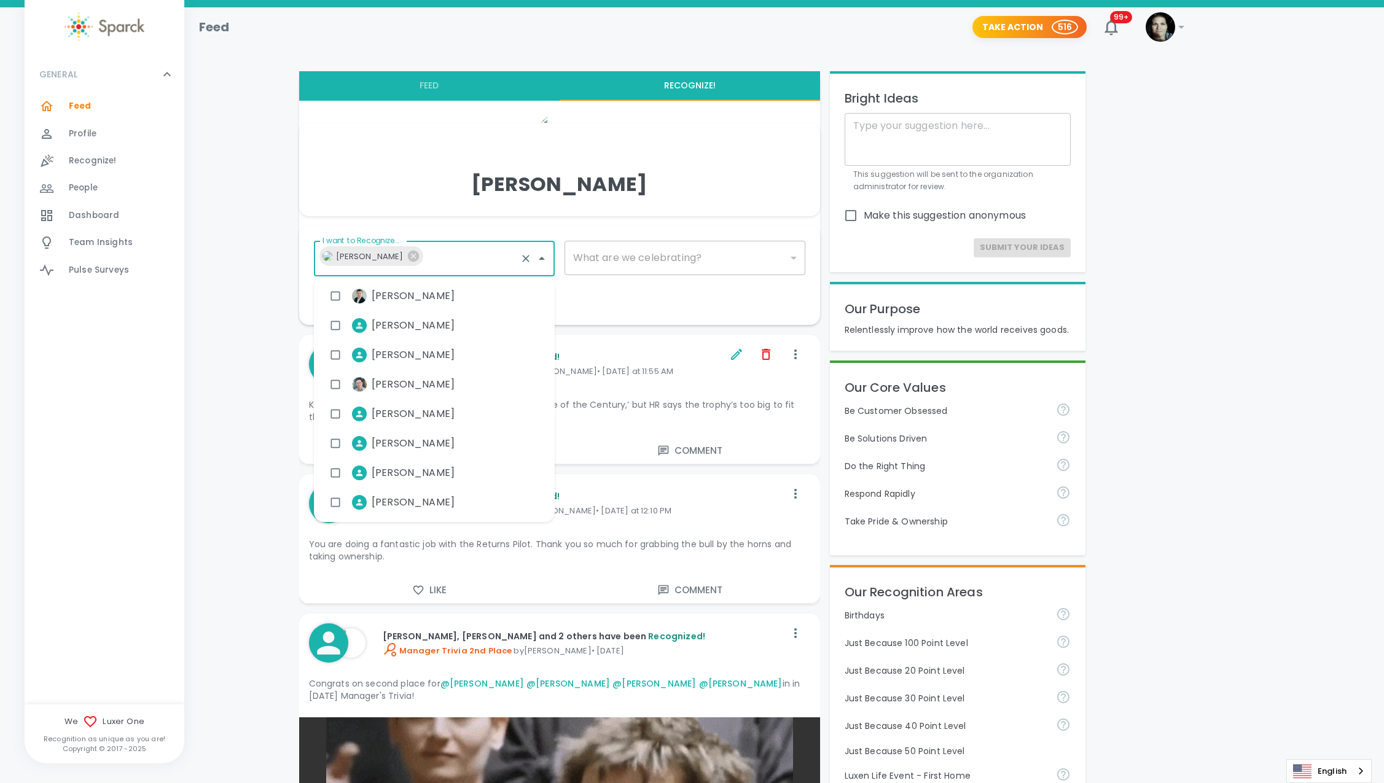
click at [613, 267] on div "​" at bounding box center [685, 258] width 241 height 34
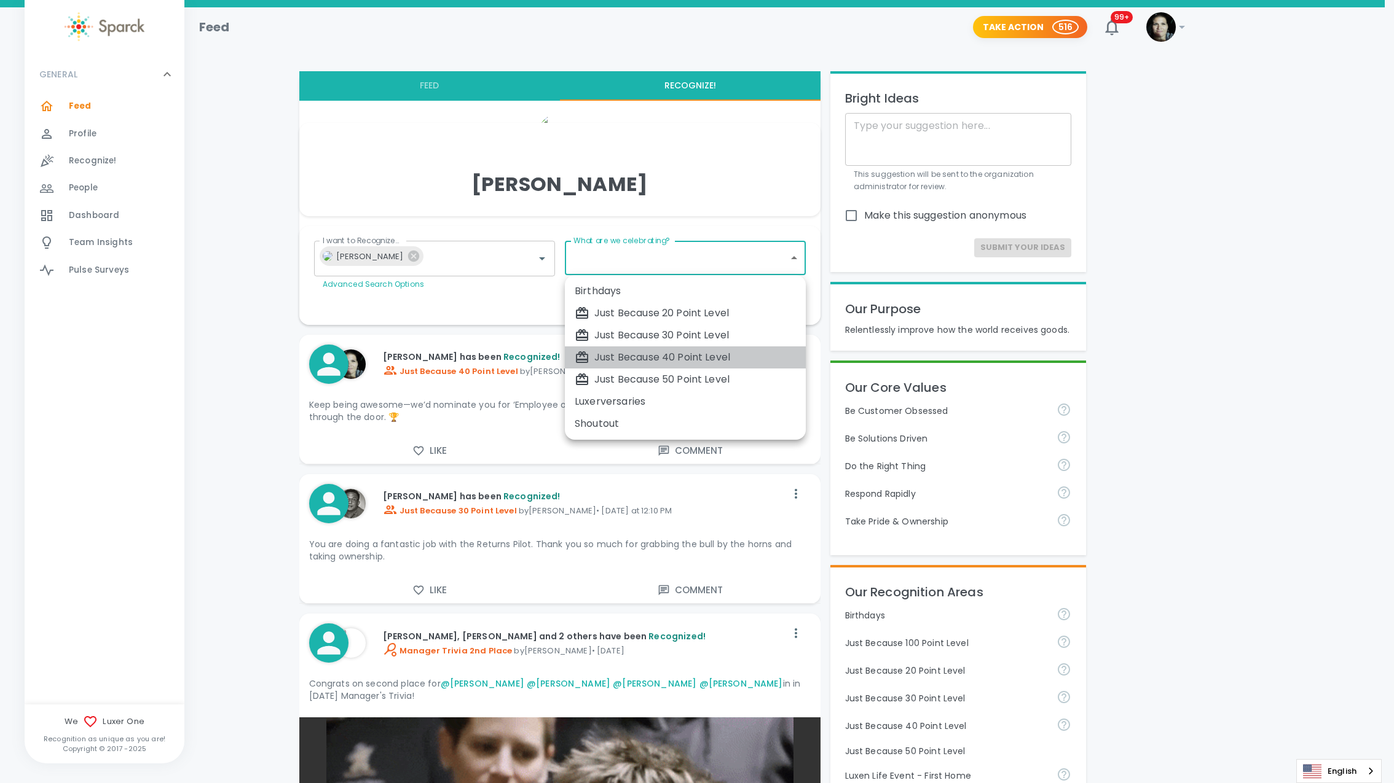
click at [699, 353] on div "Just Because 40 Point Level" at bounding box center [685, 357] width 221 height 15
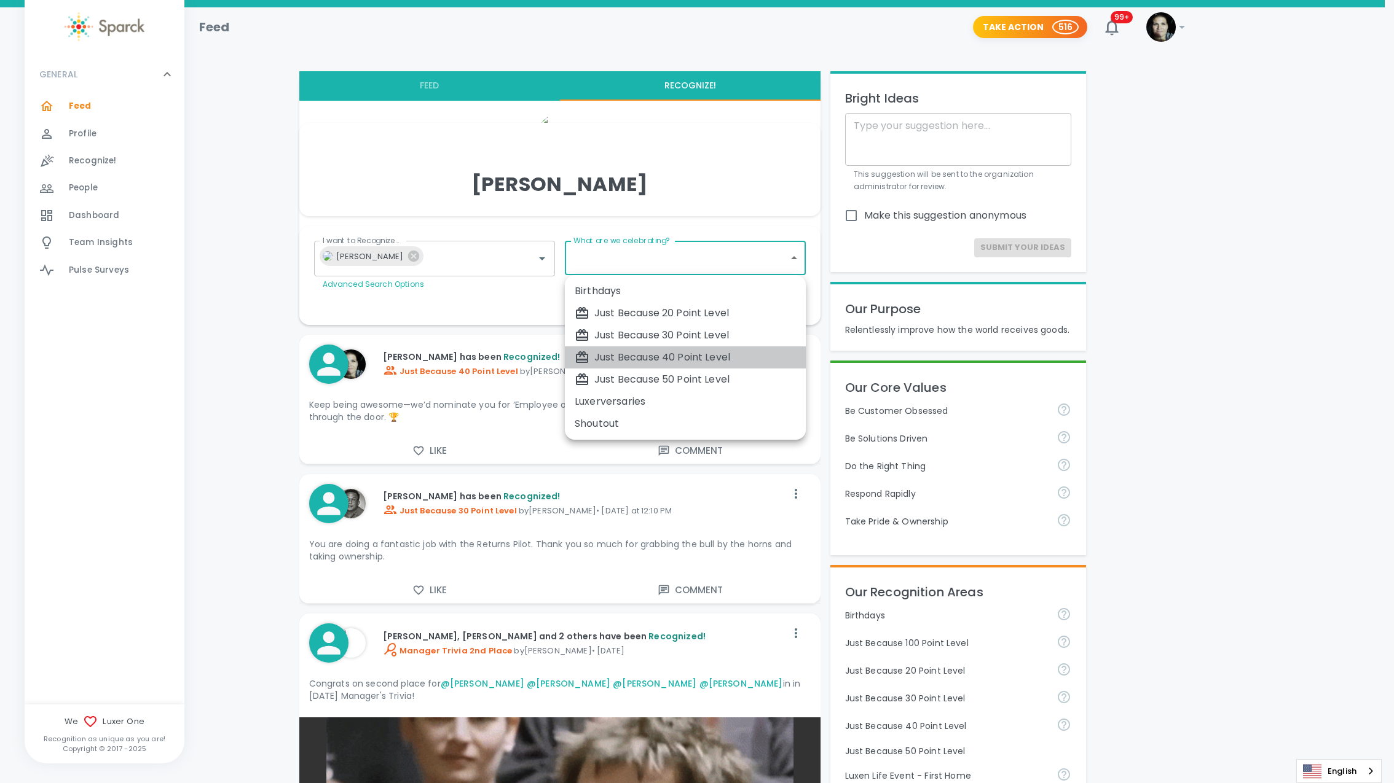
type input "1703"
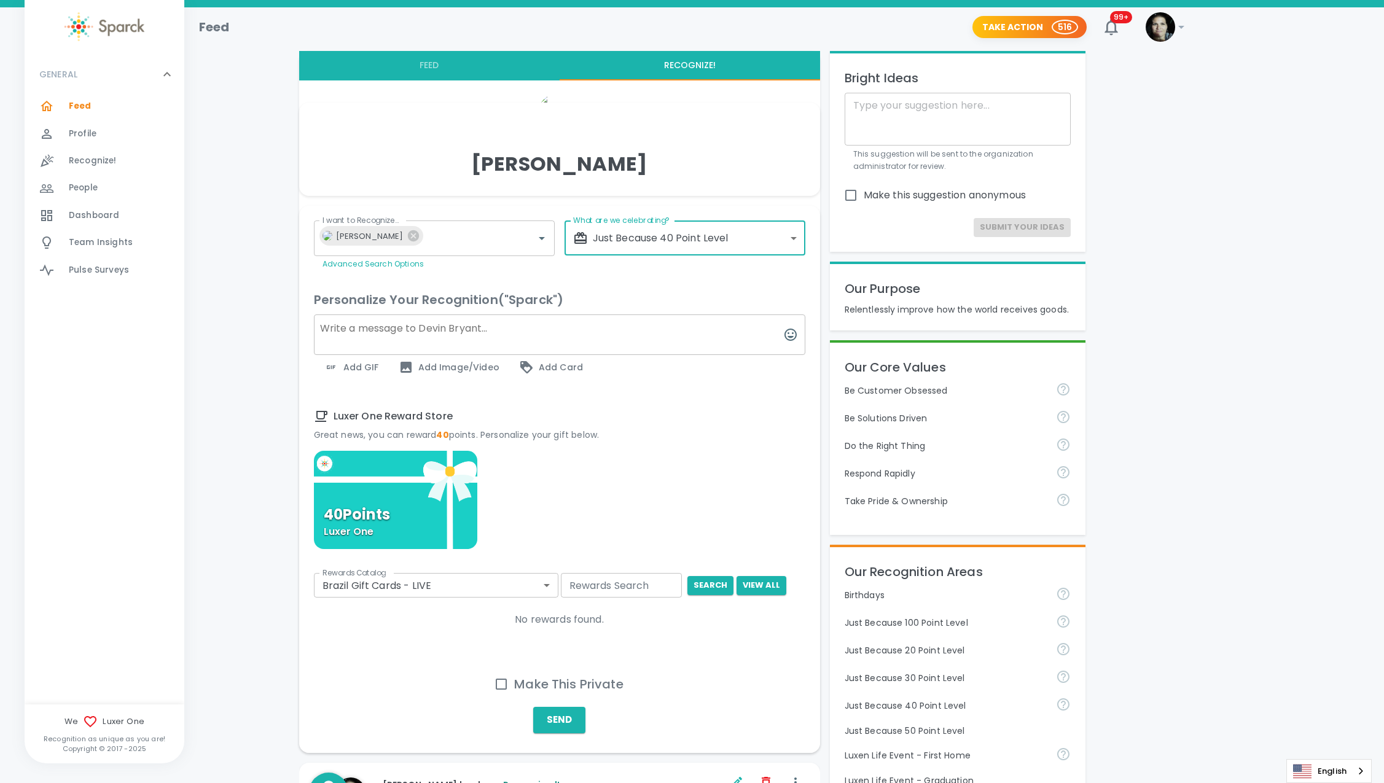
scroll to position [22, 0]
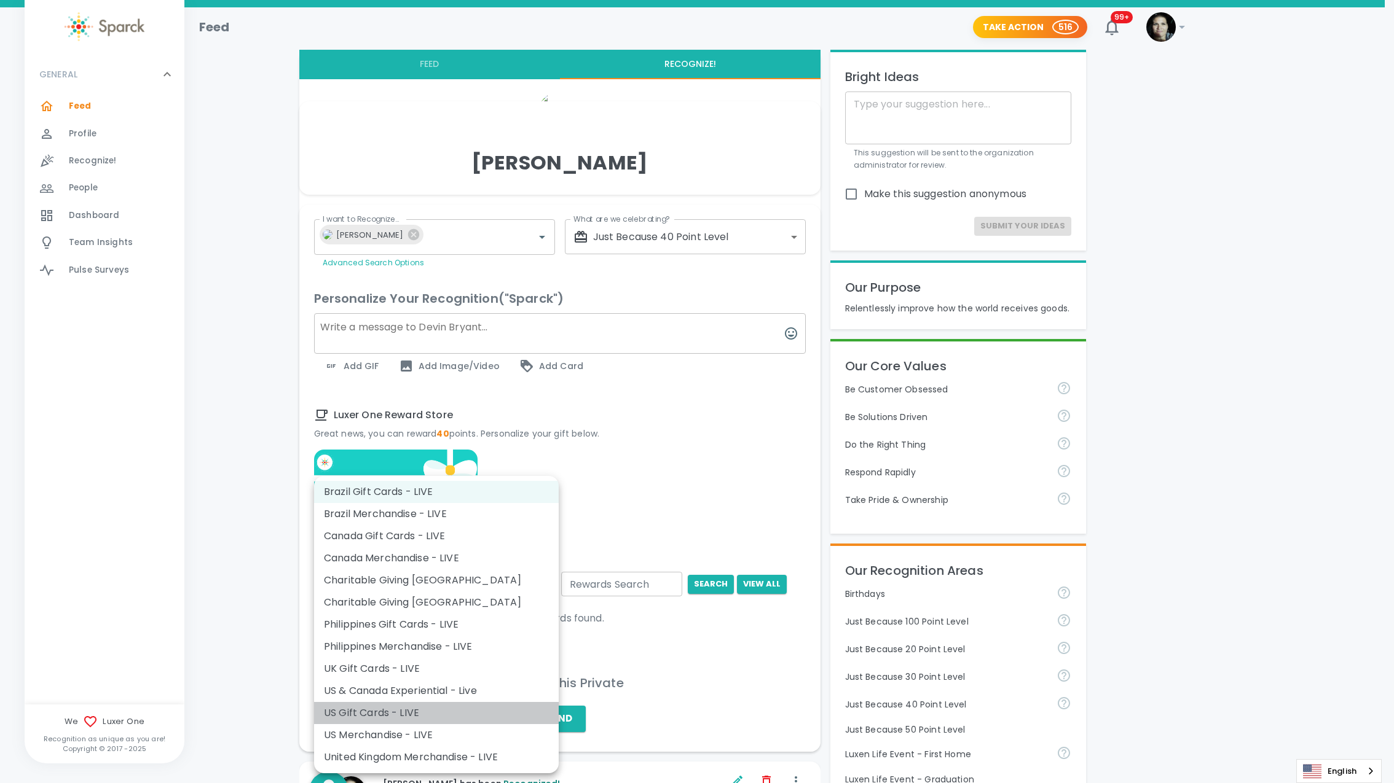
drag, startPoint x: 382, startPoint y: 712, endPoint x: 436, endPoint y: 696, distance: 57.0
click at [382, 712] on li "US Gift Cards - LIVE" at bounding box center [436, 713] width 245 height 22
type input "877"
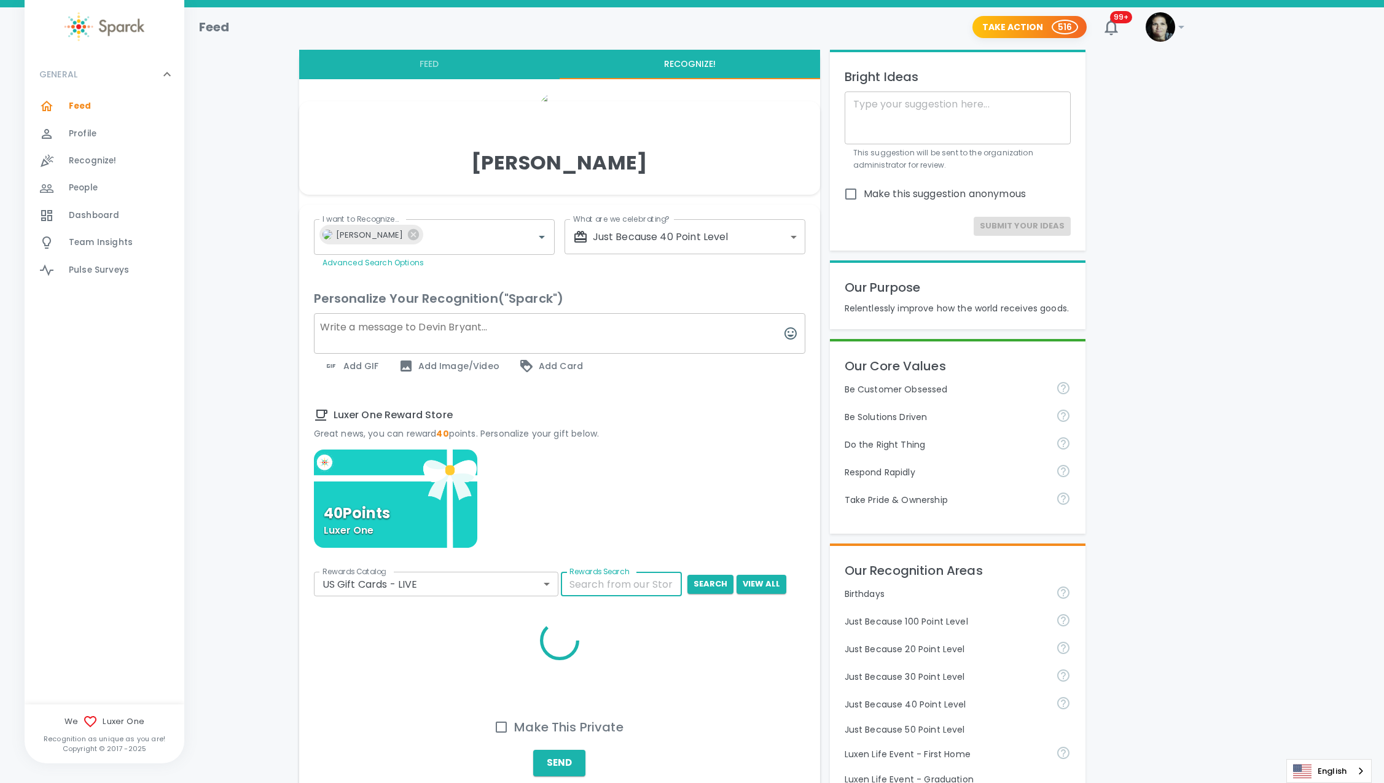
click at [585, 597] on div "40 Points Luxer One" at bounding box center [560, 559] width 492 height 219
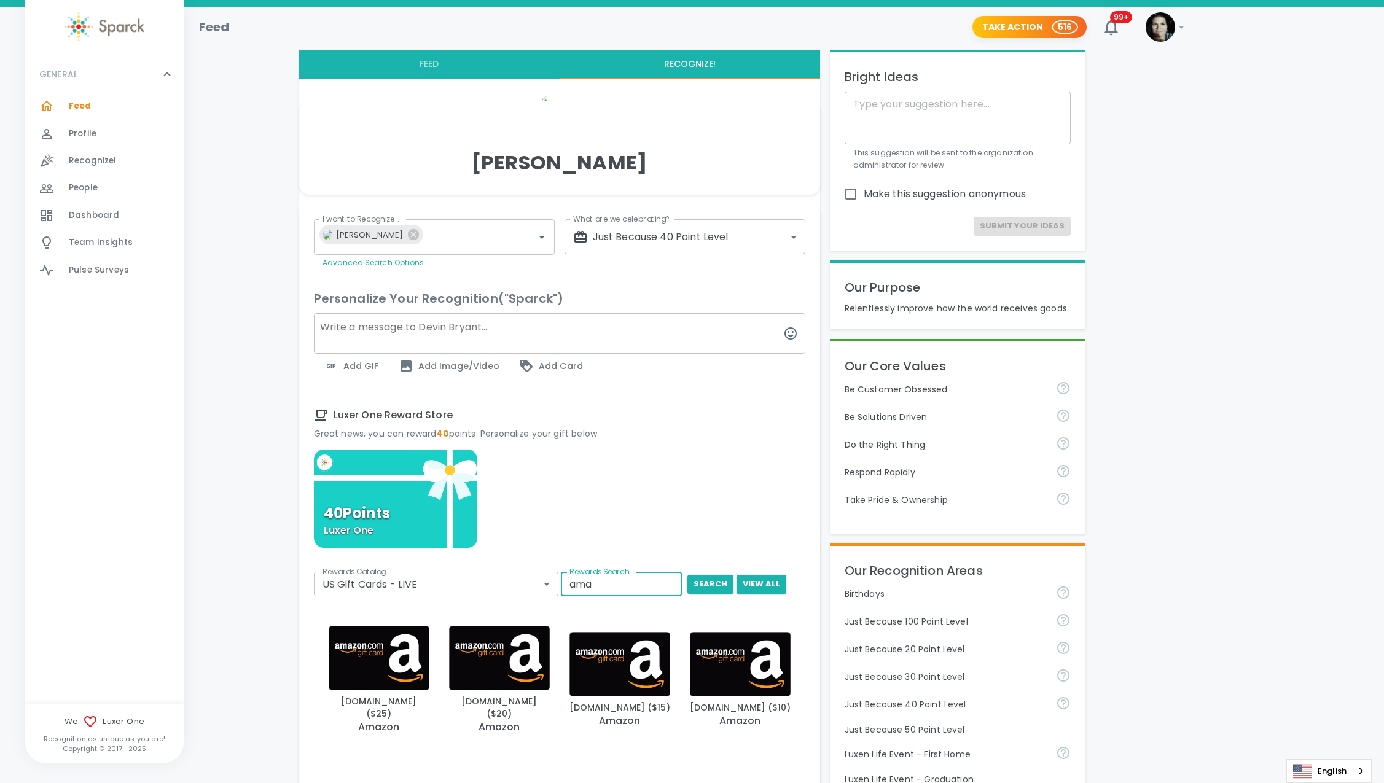
type input "ama"
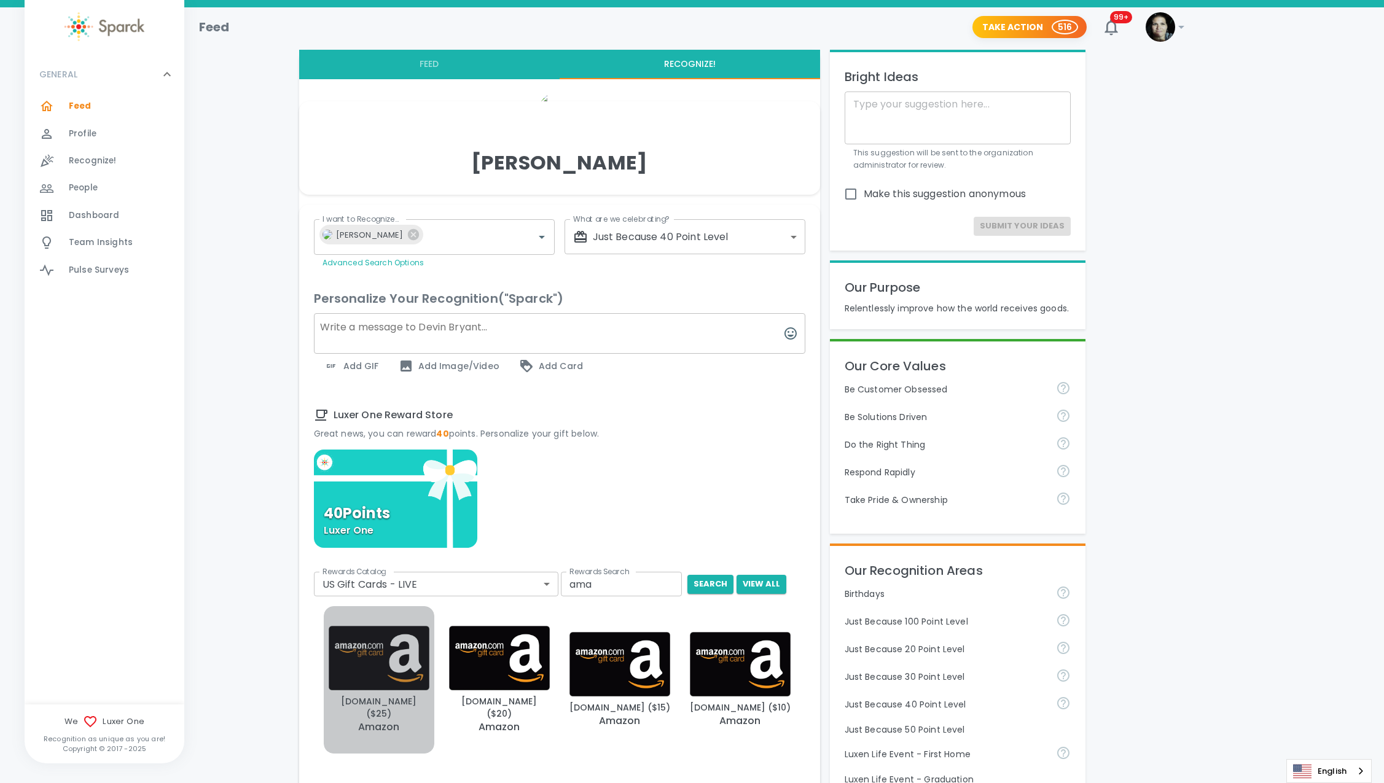
click at [396, 664] on img "button" at bounding box center [379, 658] width 101 height 64
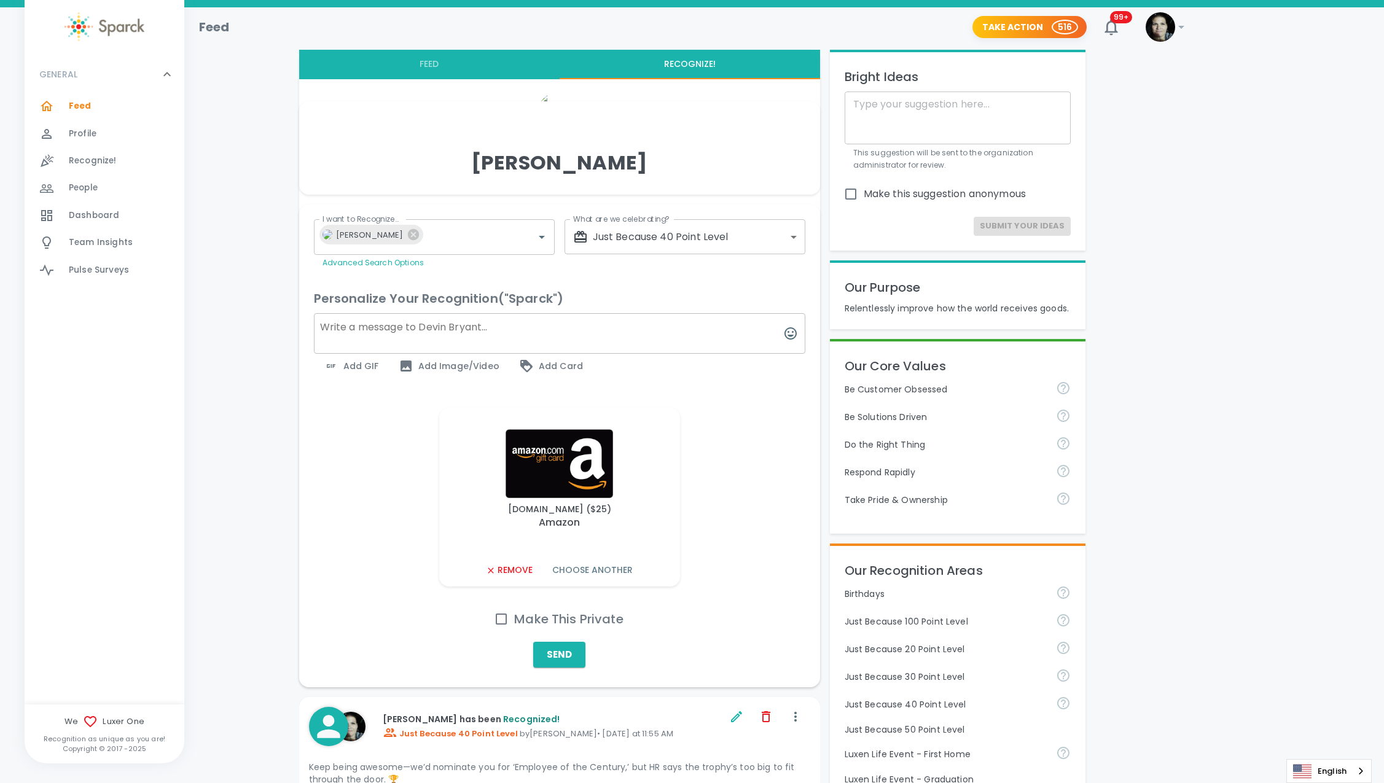
click at [394, 336] on textarea at bounding box center [560, 333] width 492 height 41
paste textarea "Your mix of brains, dedication, and occasional wizardry makes this team better …"
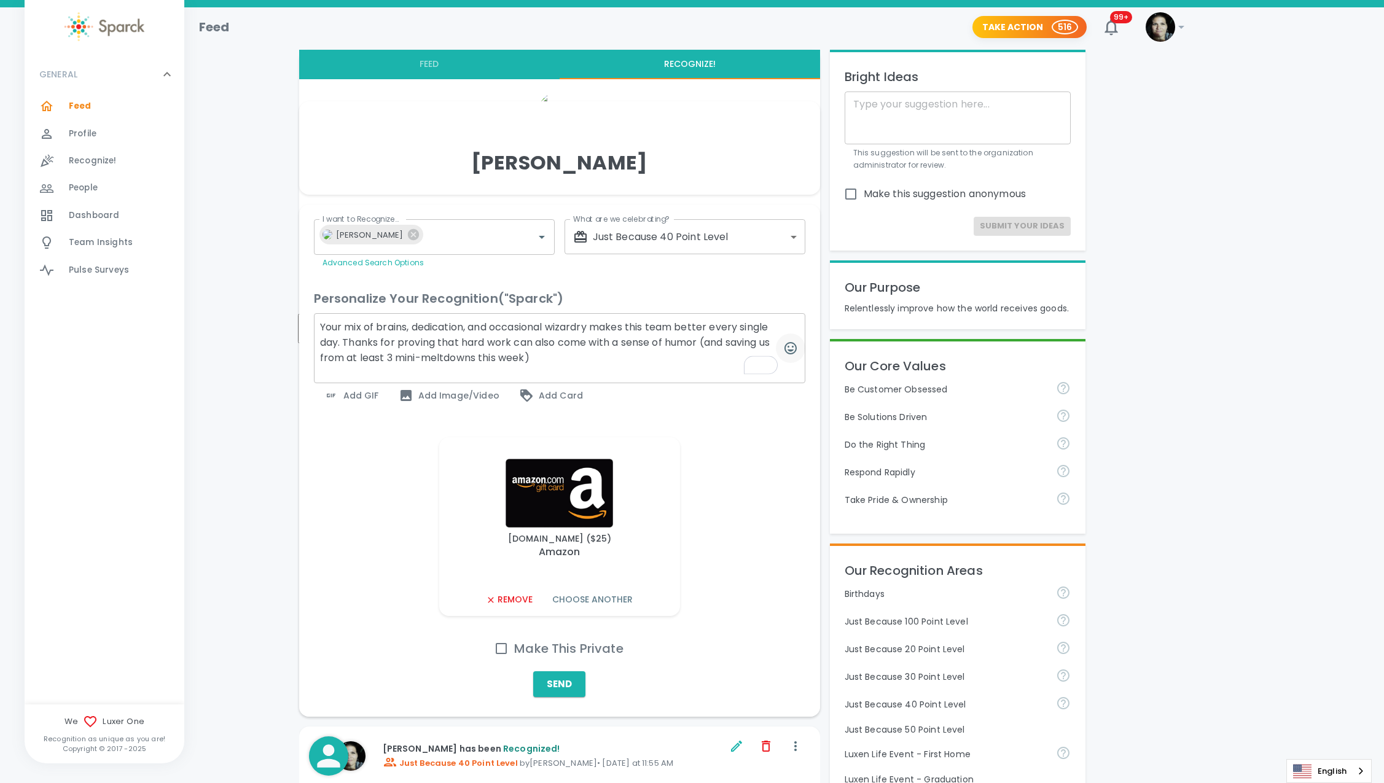
drag, startPoint x: 768, startPoint y: 343, endPoint x: 779, endPoint y: 343, distance: 11.1
click at [779, 343] on div "Your mix of brains, dedication, and occasional wizardry makes this team better …" at bounding box center [560, 348] width 492 height 70
click at [776, 342] on div at bounding box center [790, 348] width 29 height 29
click at [777, 342] on button "button" at bounding box center [790, 348] width 29 height 29
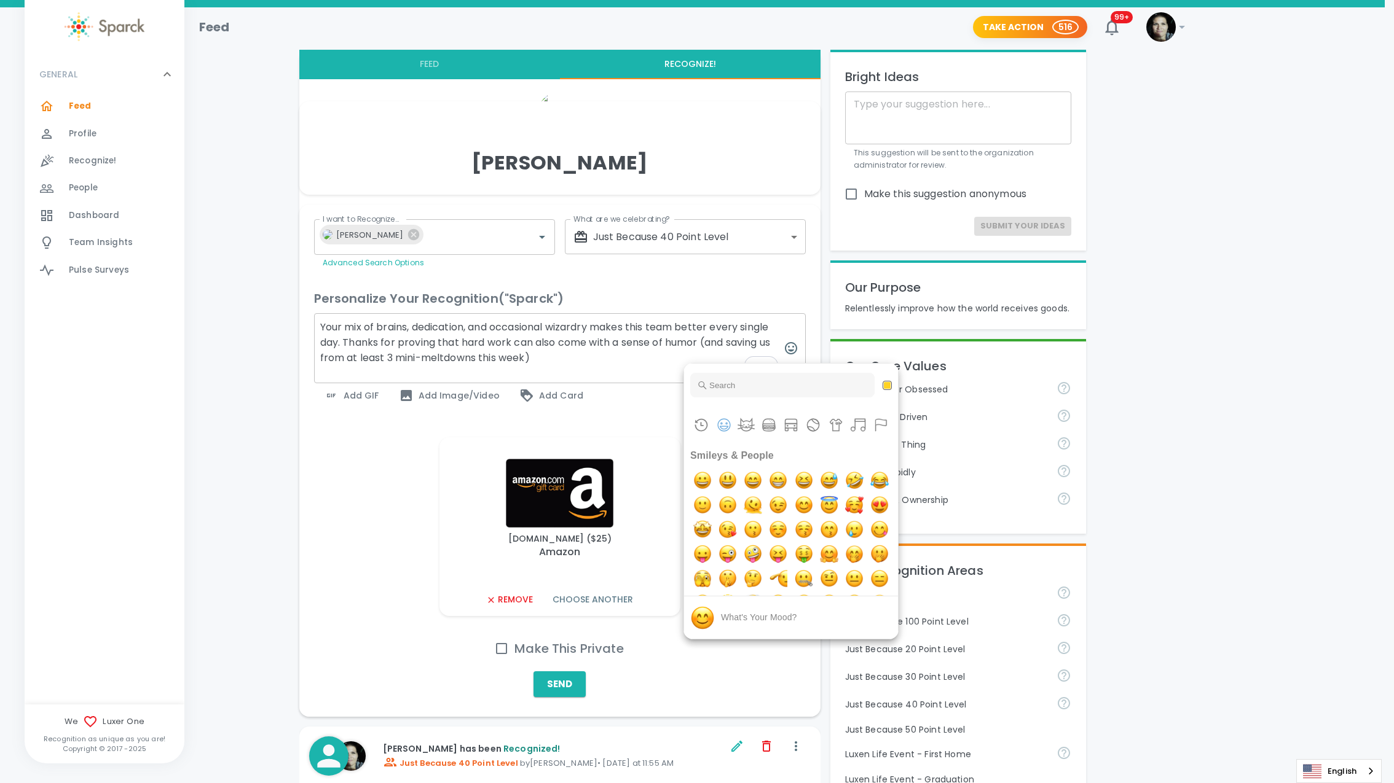
click at [769, 342] on div at bounding box center [697, 391] width 1394 height 783
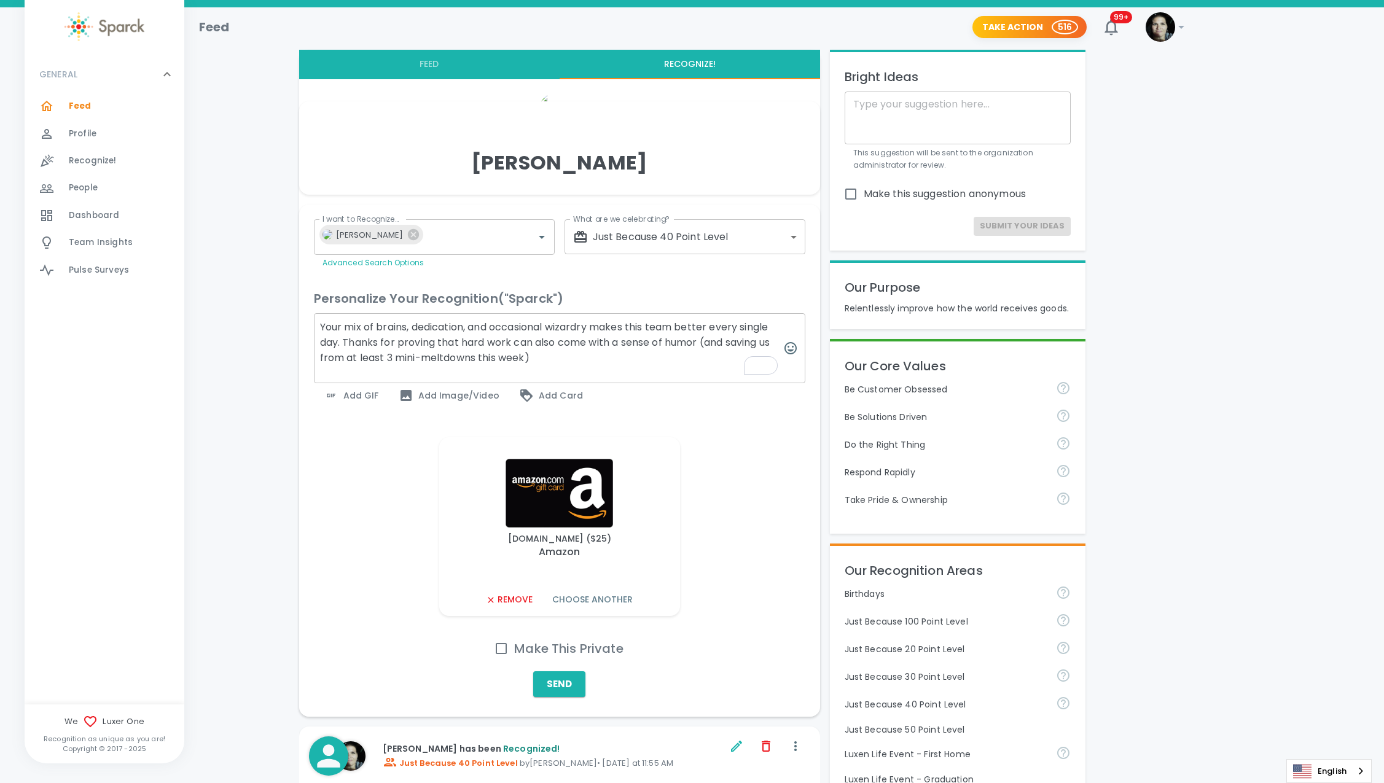
click at [767, 343] on textarea "Your mix of brains, dedication, and occasional wizardry makes this team better …" at bounding box center [560, 348] width 492 height 70
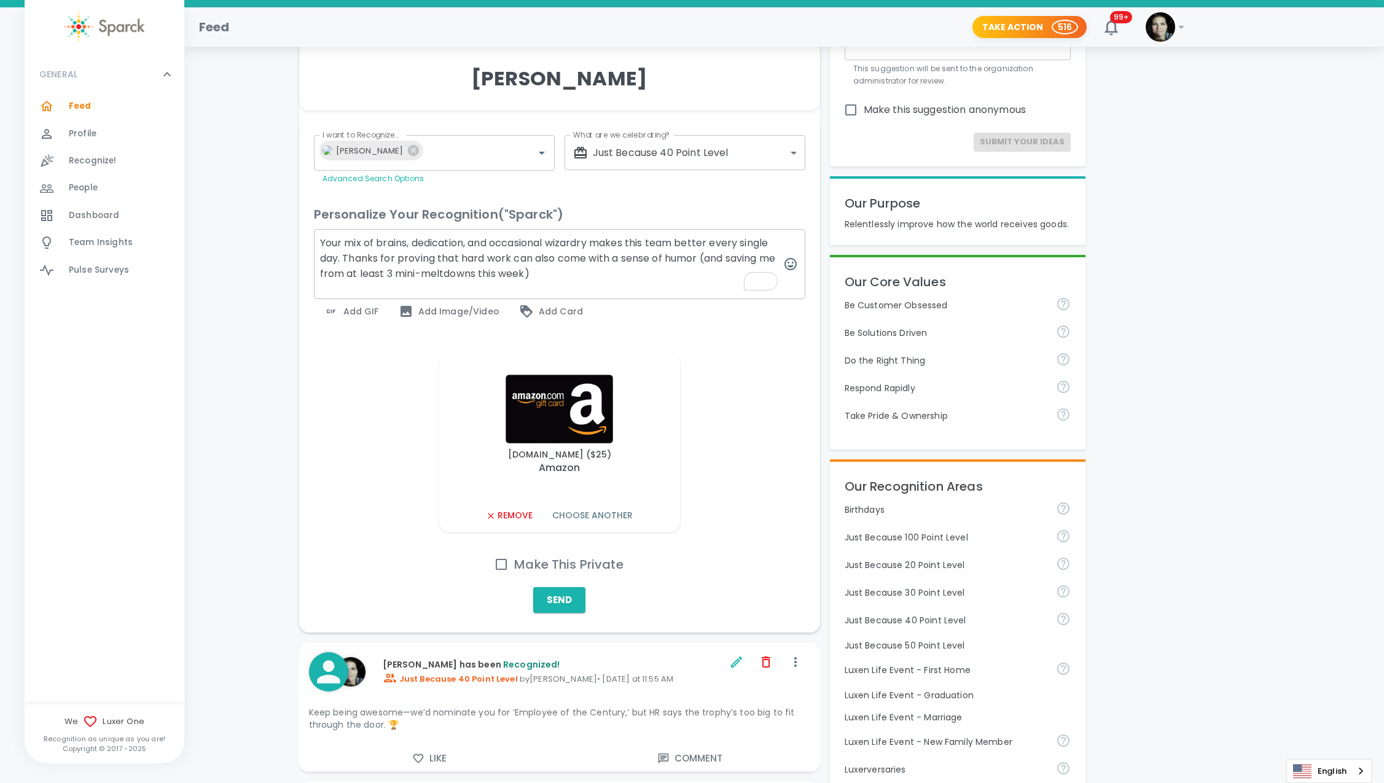
scroll to position [114, 0]
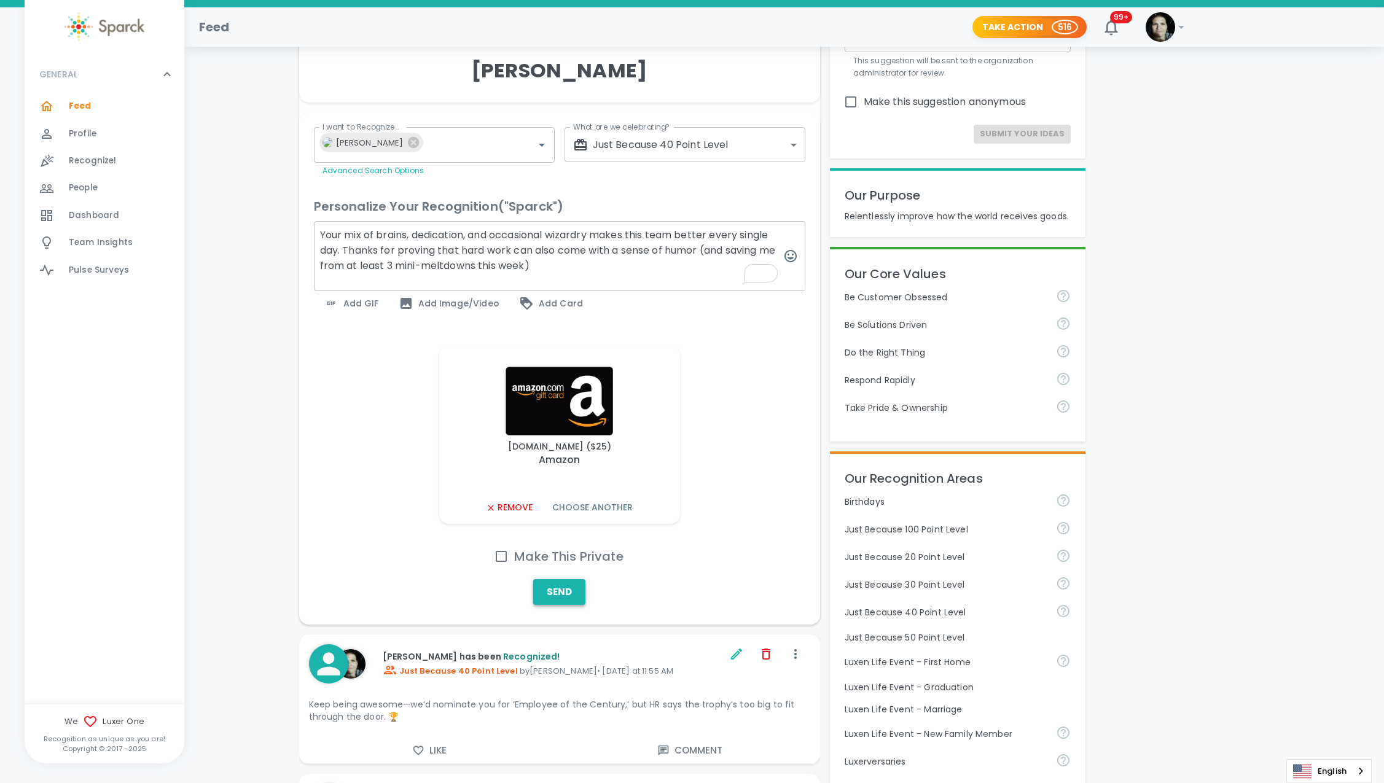
type textarea "Your mix of brains, dedication, and occasional wizardry makes this team better …"
click at [554, 601] on button "Send" at bounding box center [559, 592] width 52 height 26
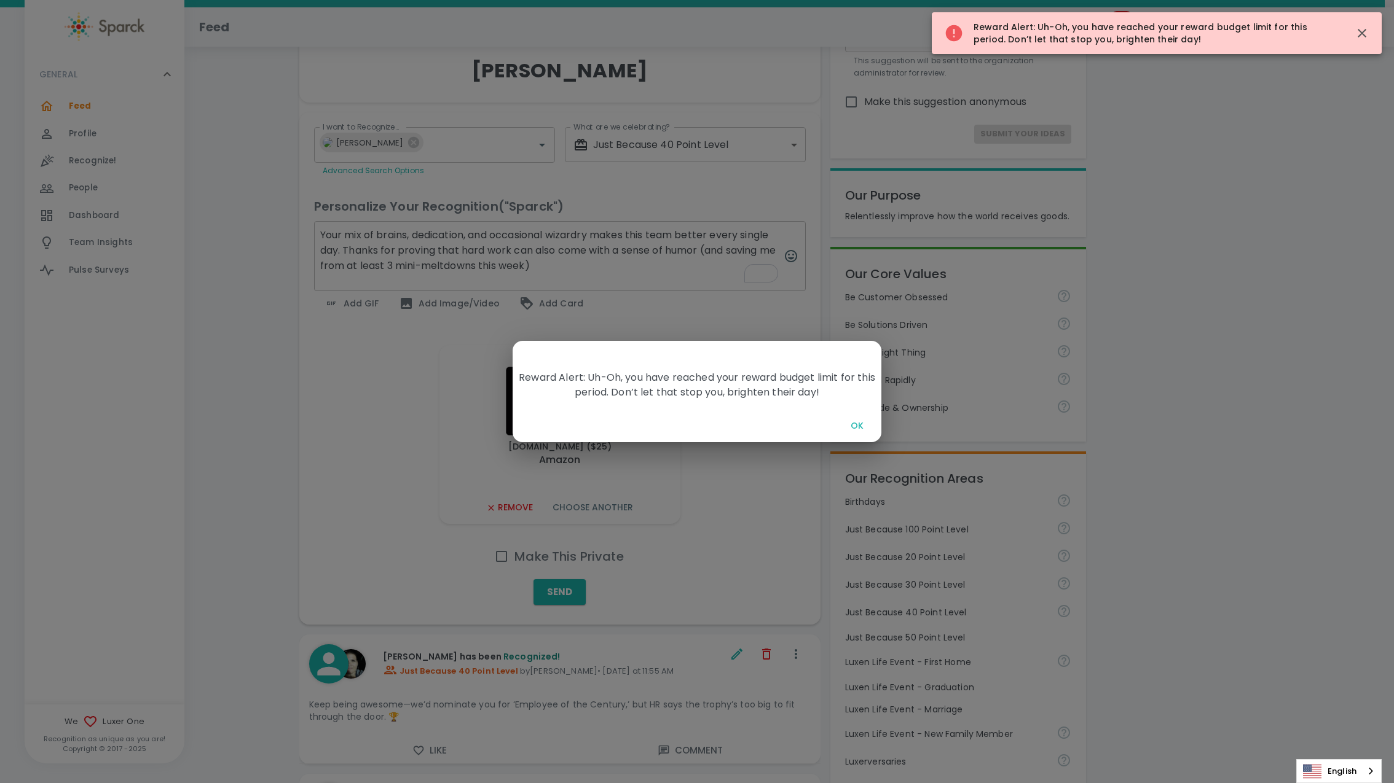
click at [858, 424] on button "OK" at bounding box center [856, 426] width 39 height 23
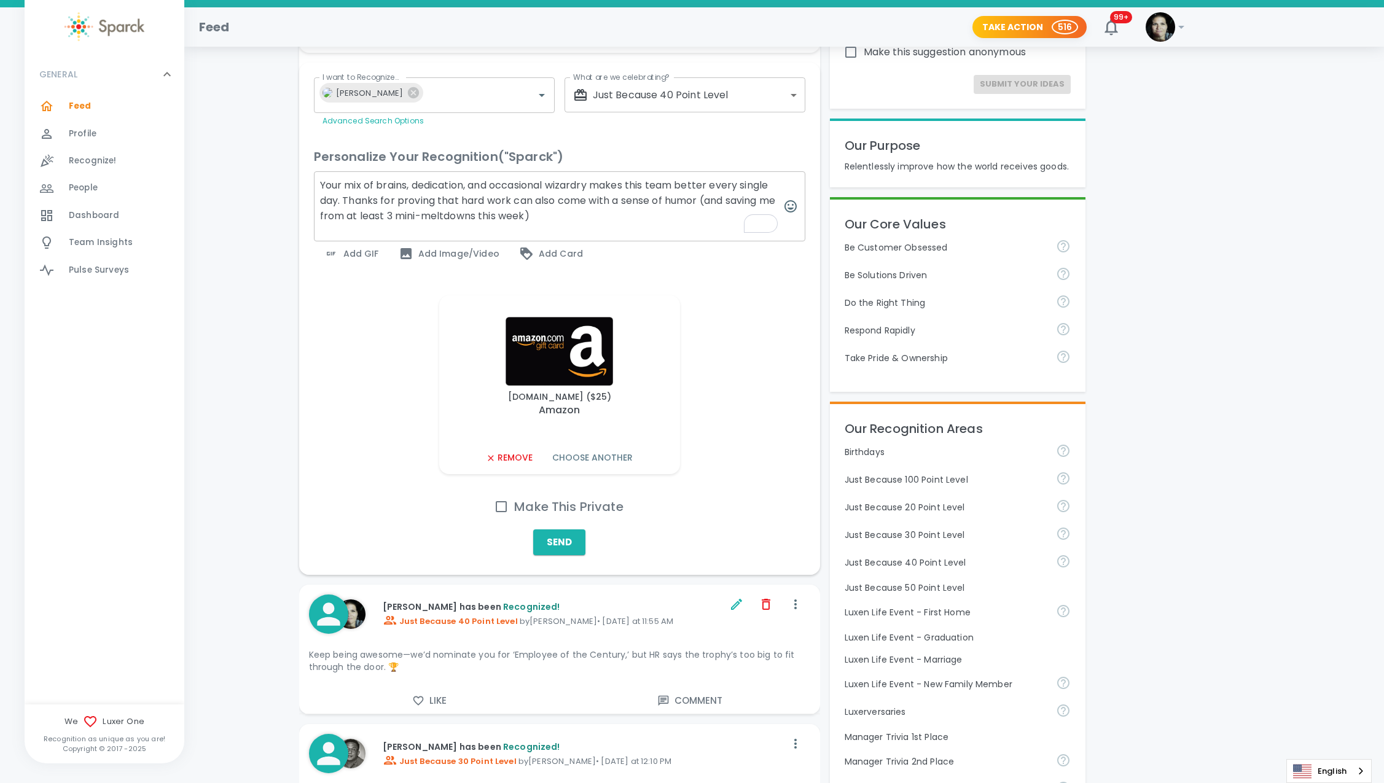
scroll to position [0, 0]
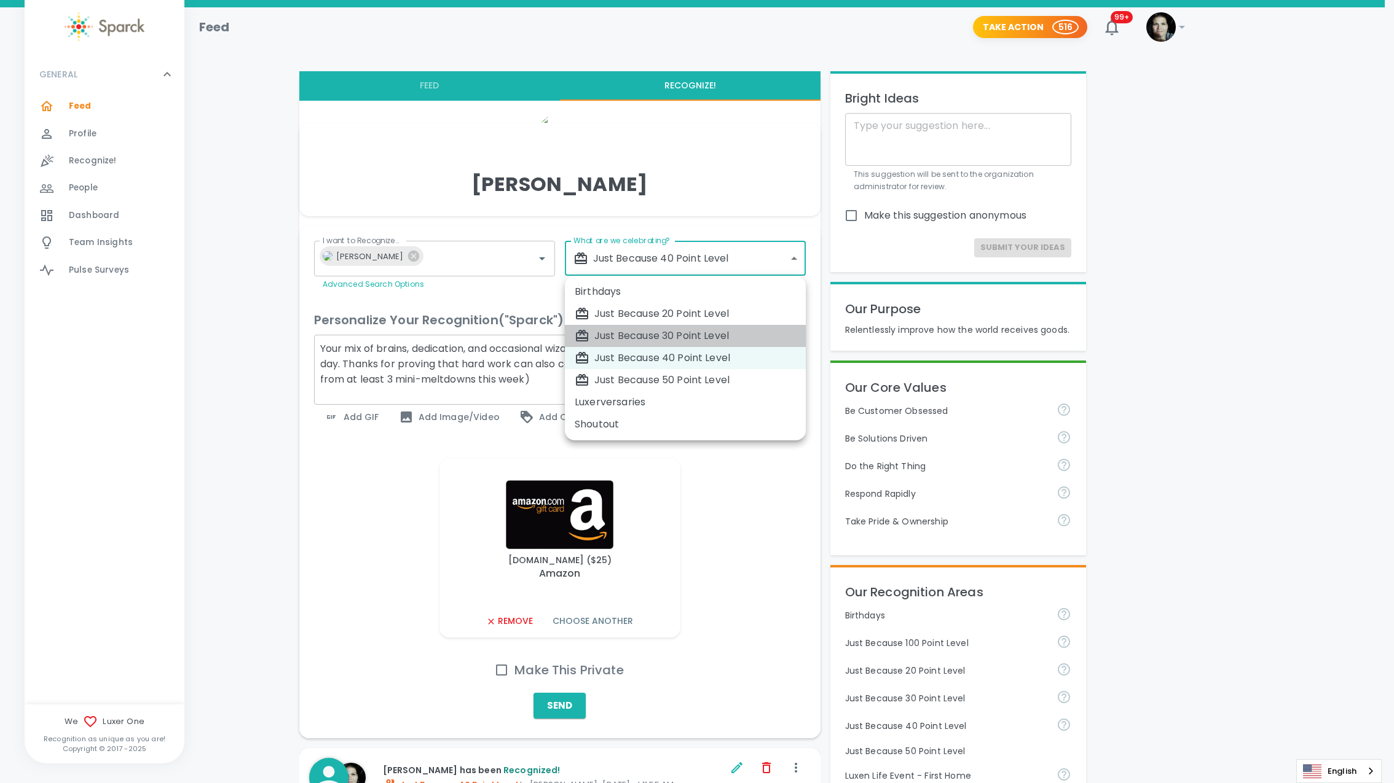
click at [686, 335] on div "Just Because 30 Point Level" at bounding box center [685, 336] width 221 height 15
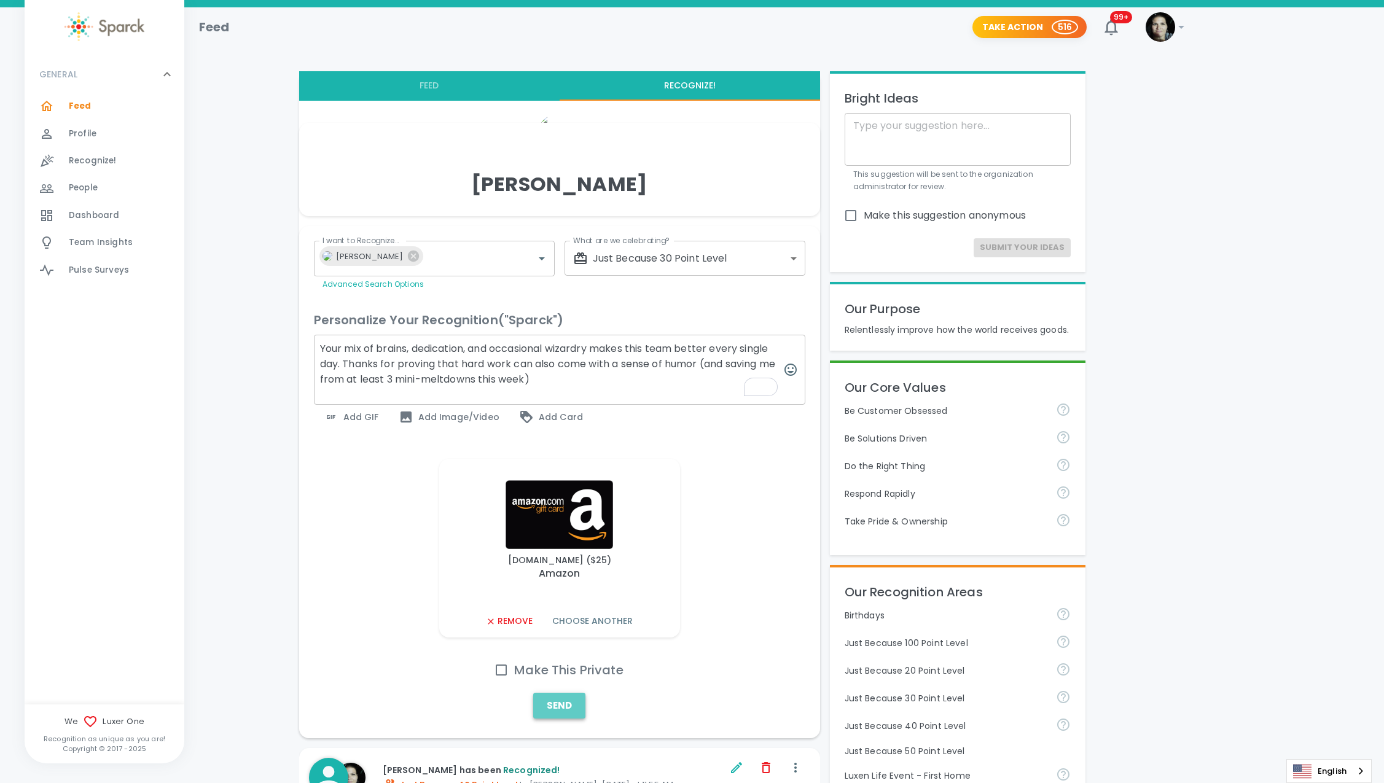
click at [552, 702] on button "Send" at bounding box center [559, 706] width 52 height 26
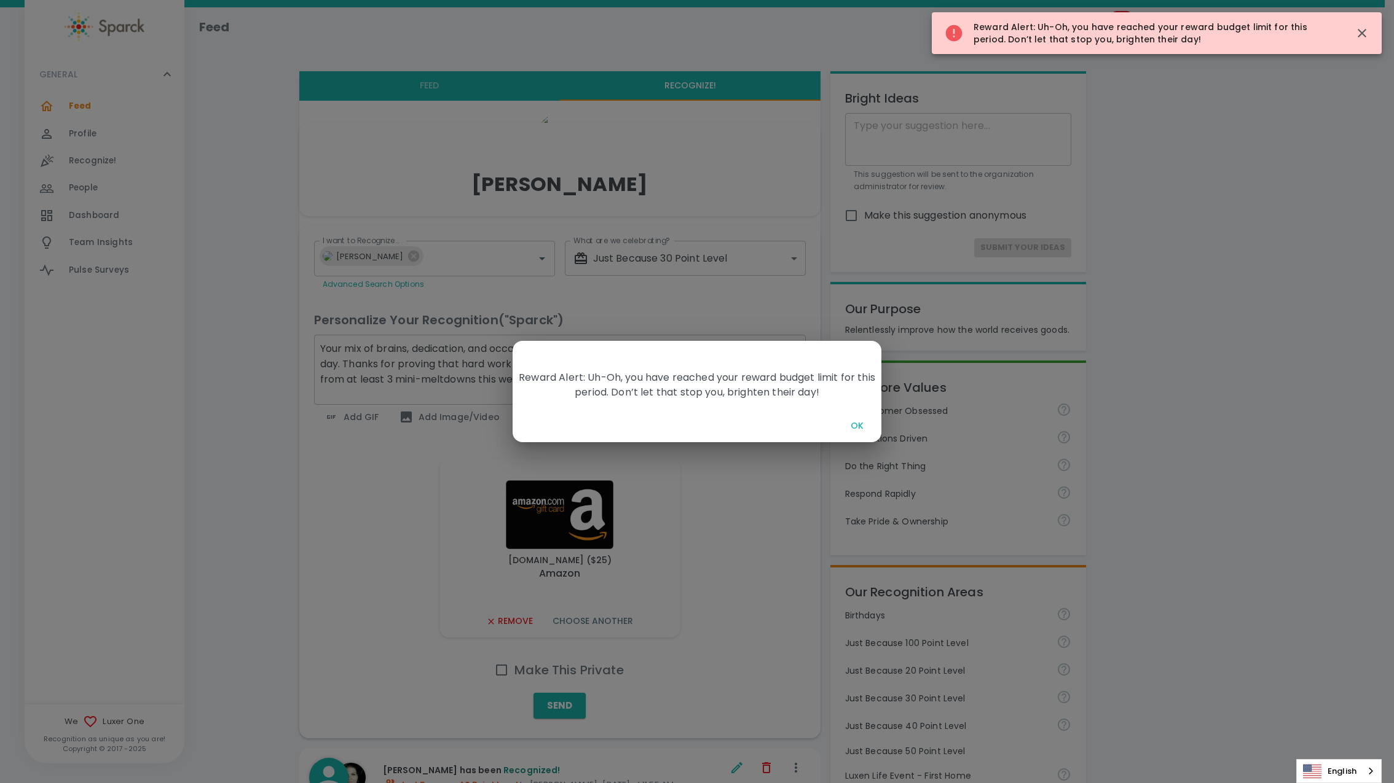
click at [861, 426] on button "OK" at bounding box center [856, 426] width 39 height 23
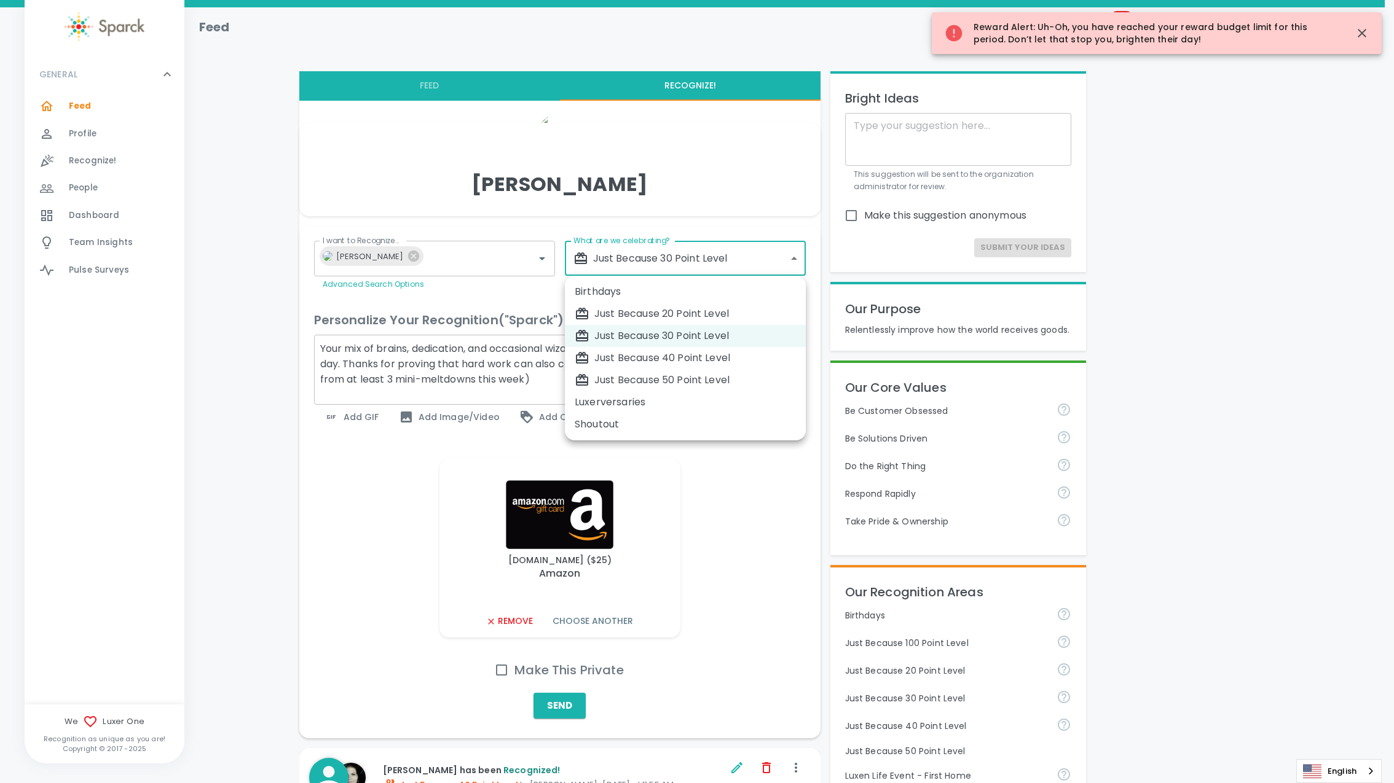
click at [643, 312] on div "Just Because 20 Point Level" at bounding box center [685, 314] width 221 height 15
type input "1695"
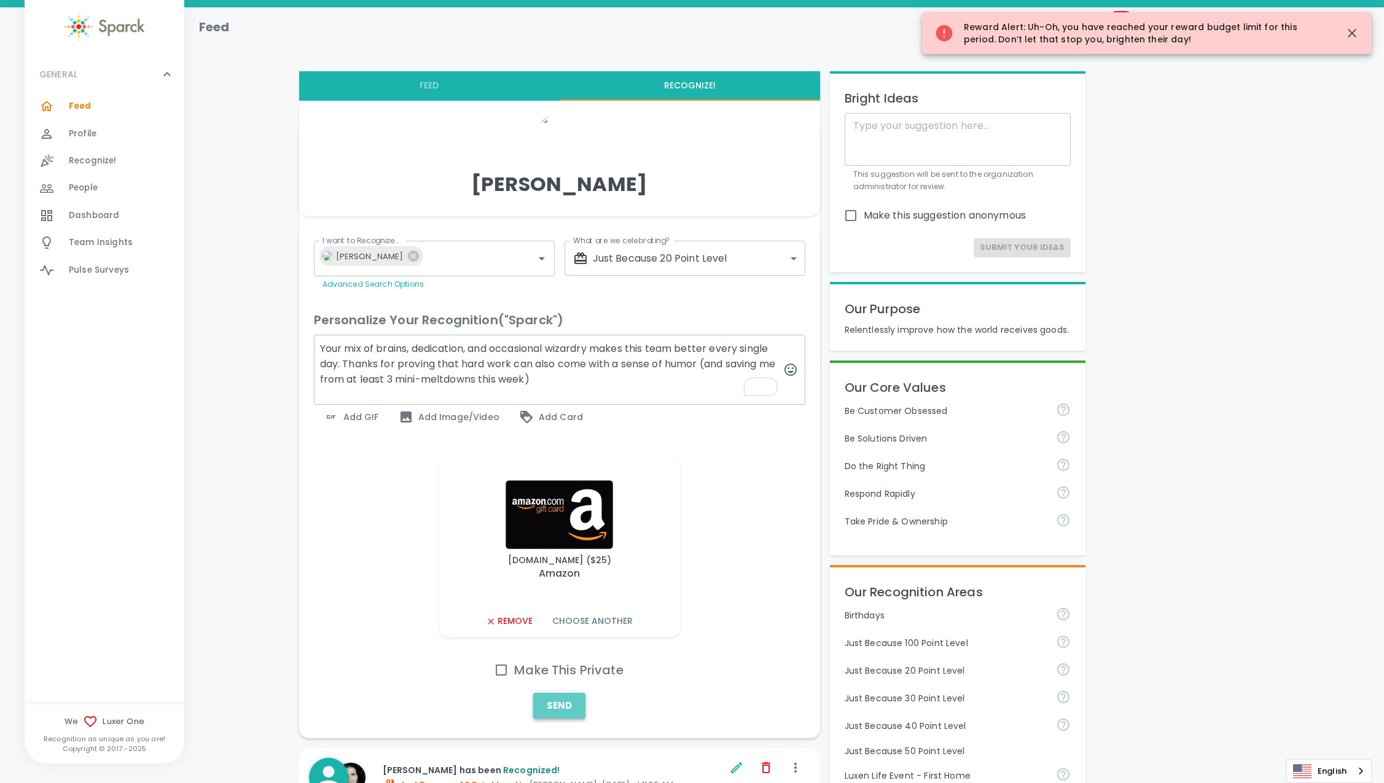
click at [561, 708] on button "Send" at bounding box center [559, 706] width 52 height 26
